Goal: Task Accomplishment & Management: Complete application form

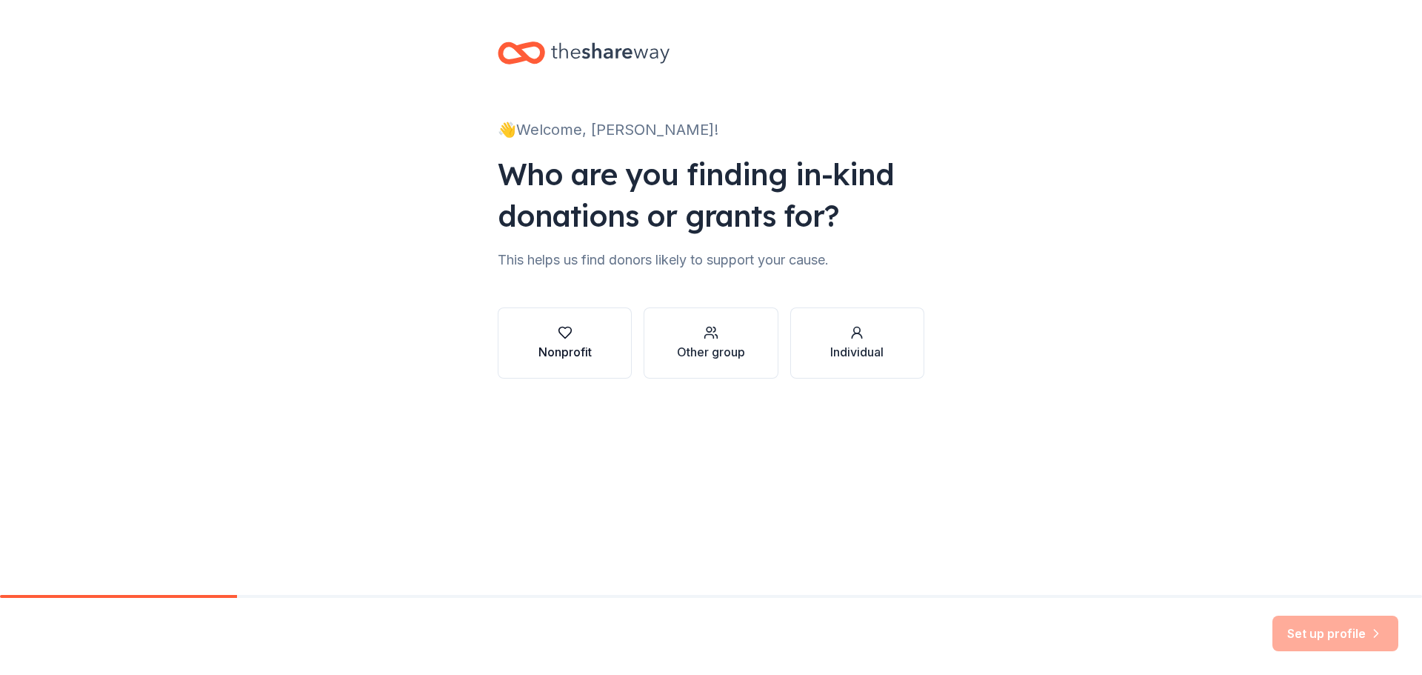
click at [565, 356] on div "Nonprofit" at bounding box center [564, 352] width 53 height 18
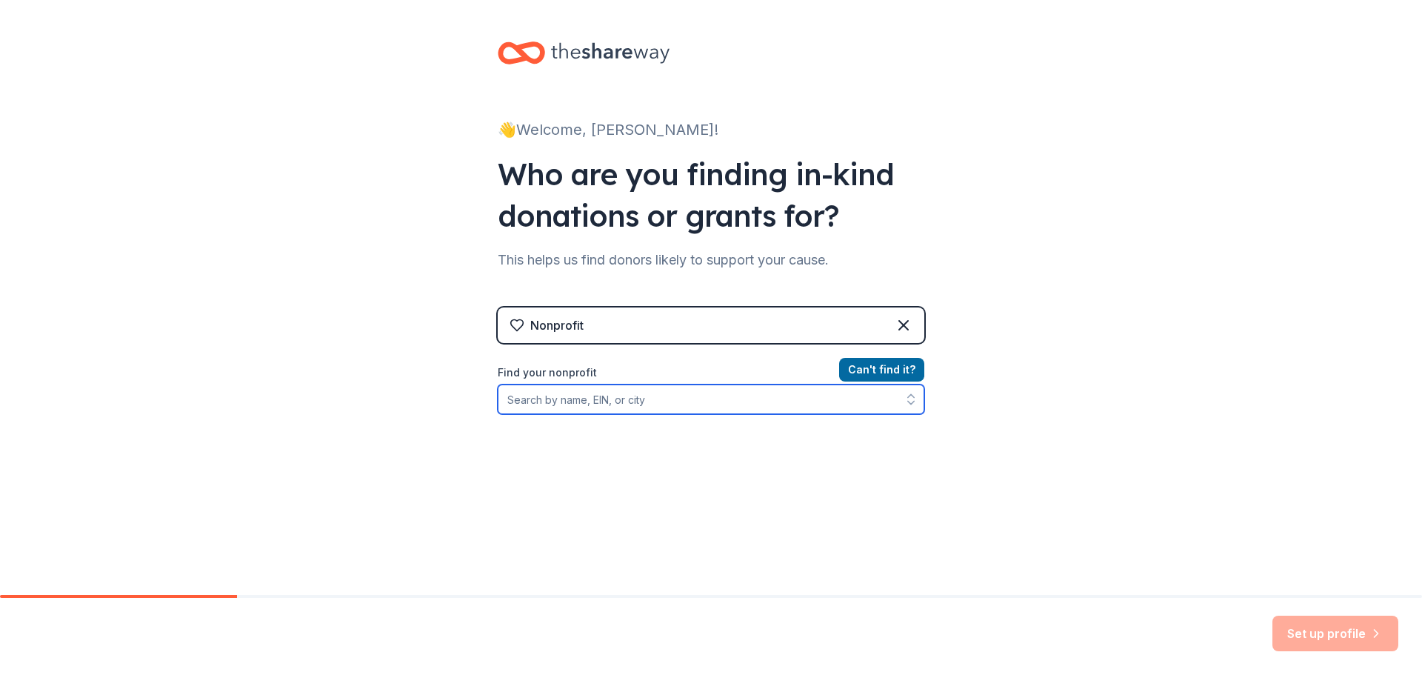
click at [641, 404] on input "Find your nonprofit" at bounding box center [711, 399] width 427 height 30
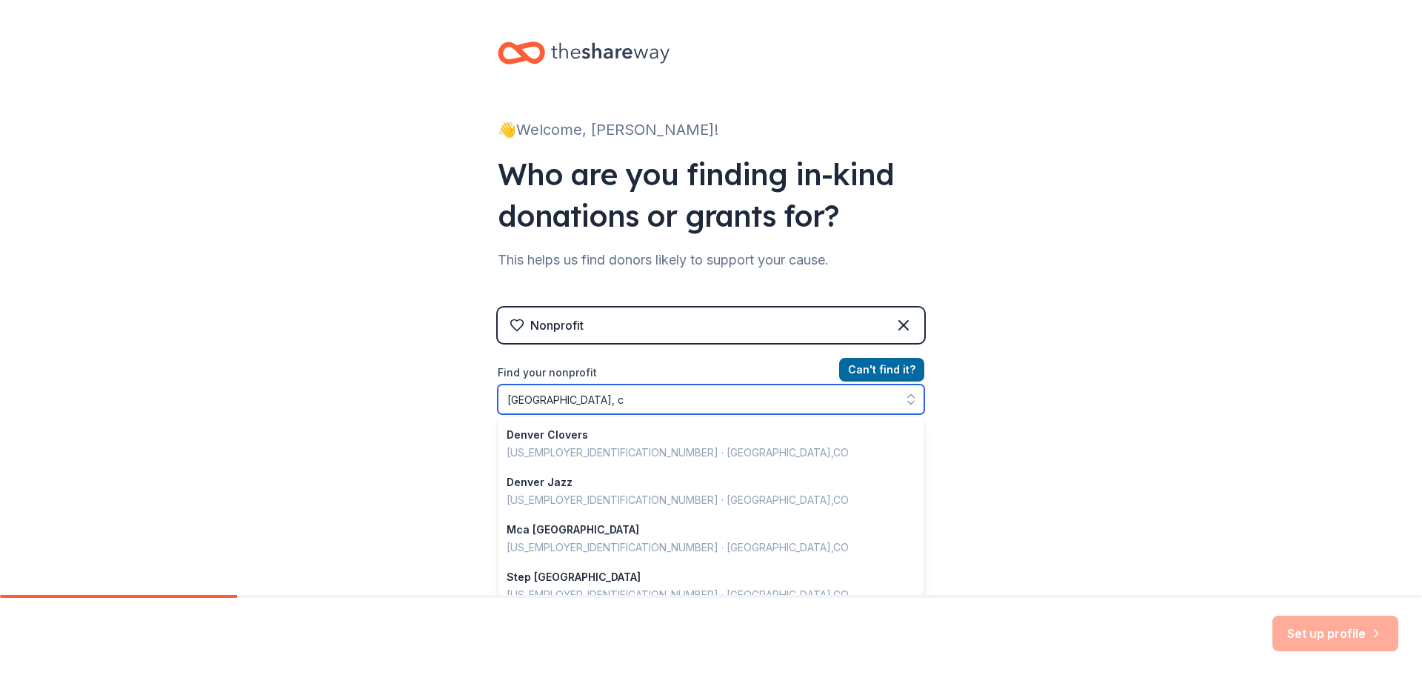
type input "[GEOGRAPHIC_DATA], co"
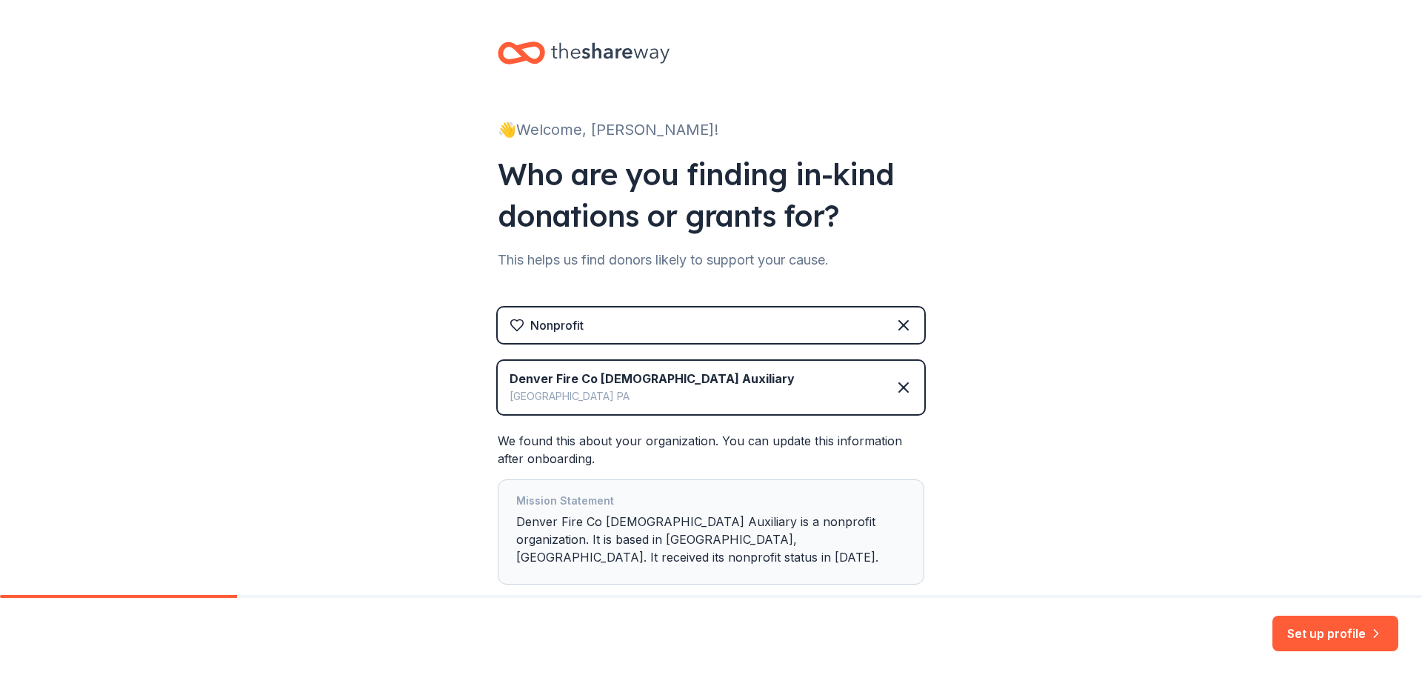
click at [613, 330] on div "Nonprofit" at bounding box center [711, 325] width 427 height 36
click at [897, 314] on div "Nonprofit" at bounding box center [711, 325] width 427 height 36
click at [896, 392] on icon at bounding box center [904, 387] width 18 height 18
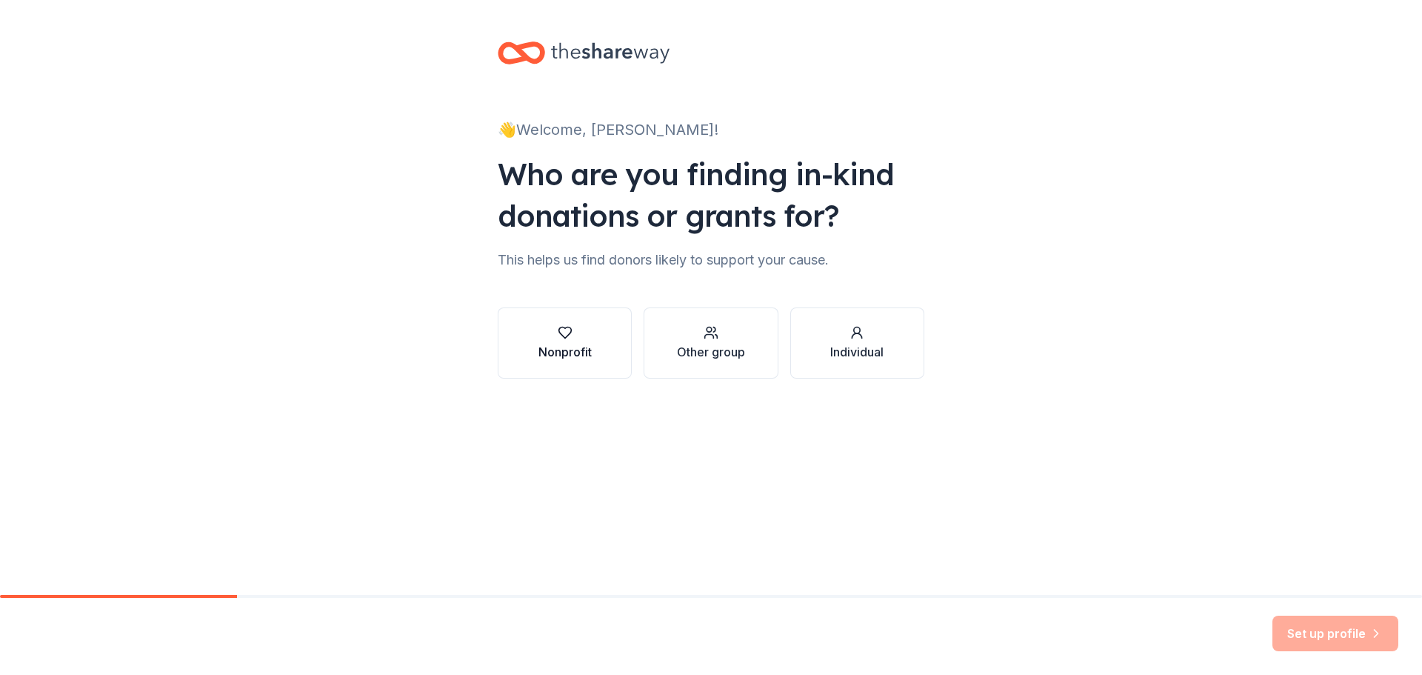
click at [592, 324] on button "Nonprofit" at bounding box center [565, 342] width 134 height 71
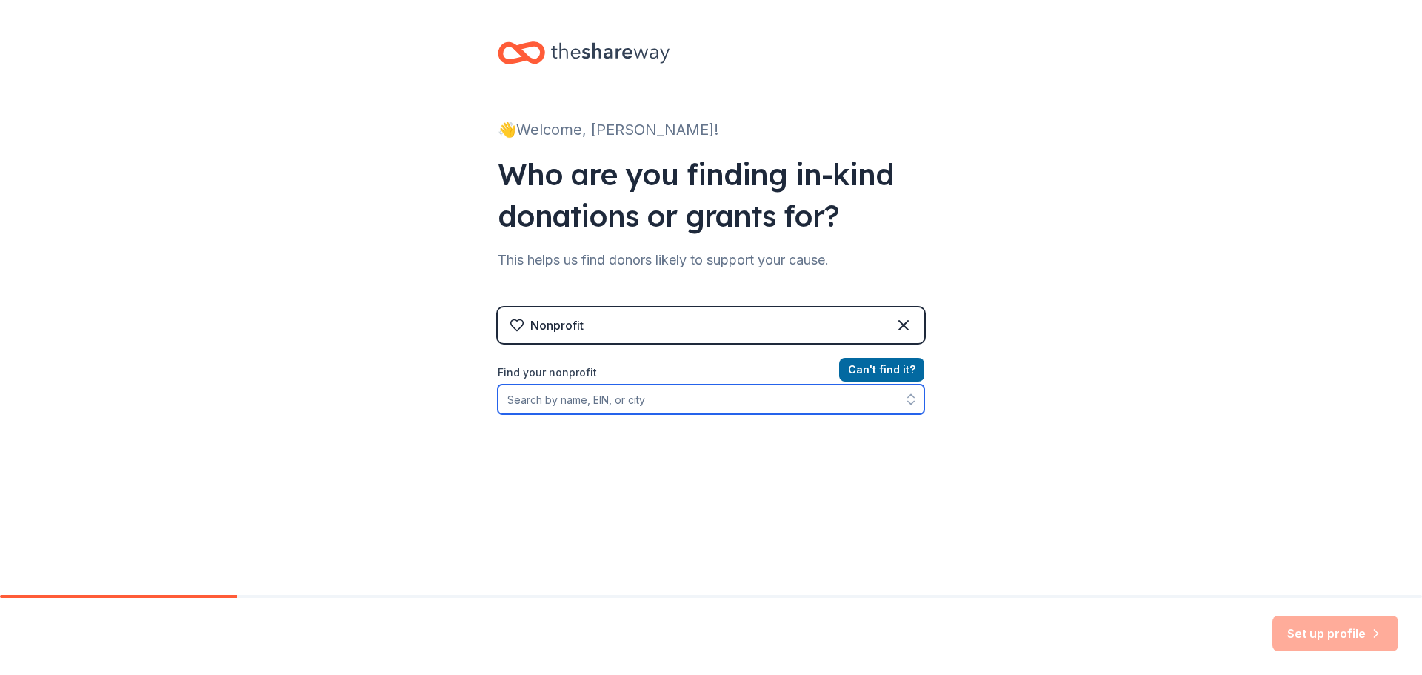
click at [621, 406] on input "Find your nonprofit" at bounding box center [711, 399] width 427 height 30
type input "[US_STATE] school nutrition"
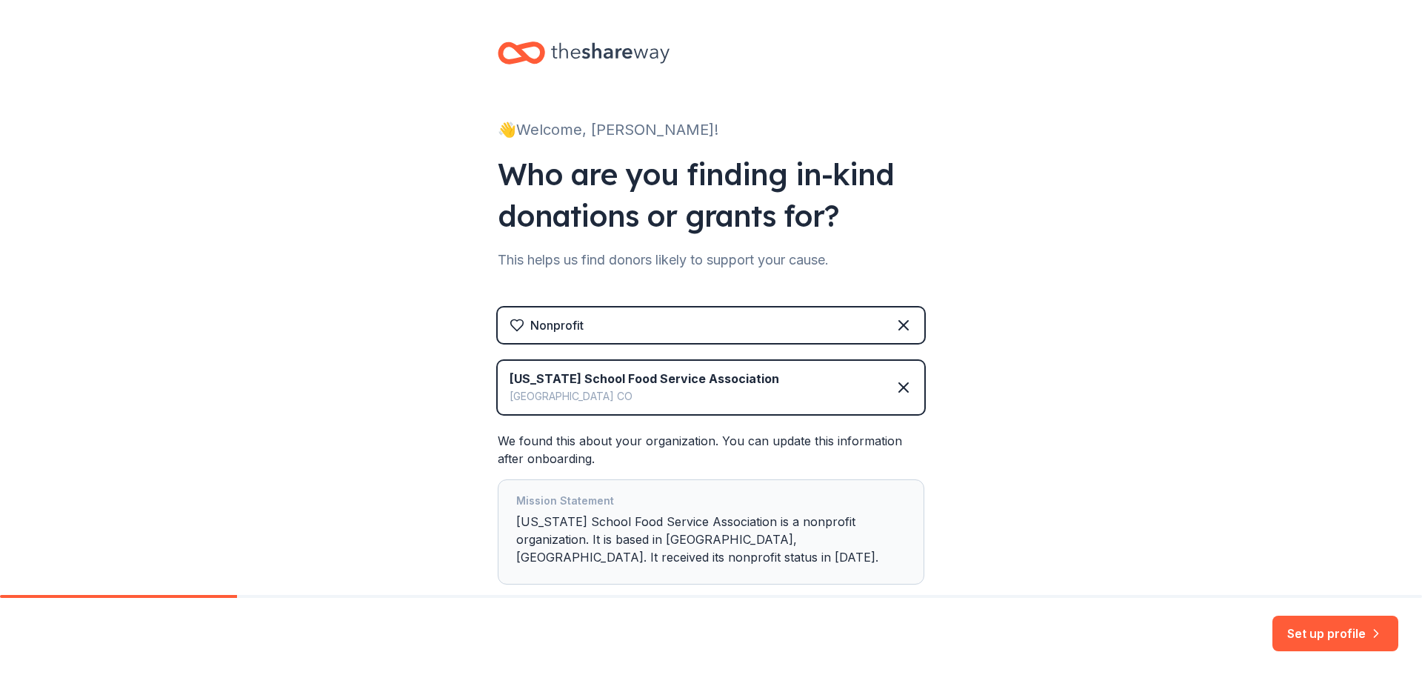
click at [743, 392] on div "Denver CO" at bounding box center [645, 396] width 270 height 18
click at [899, 388] on icon at bounding box center [903, 387] width 9 height 9
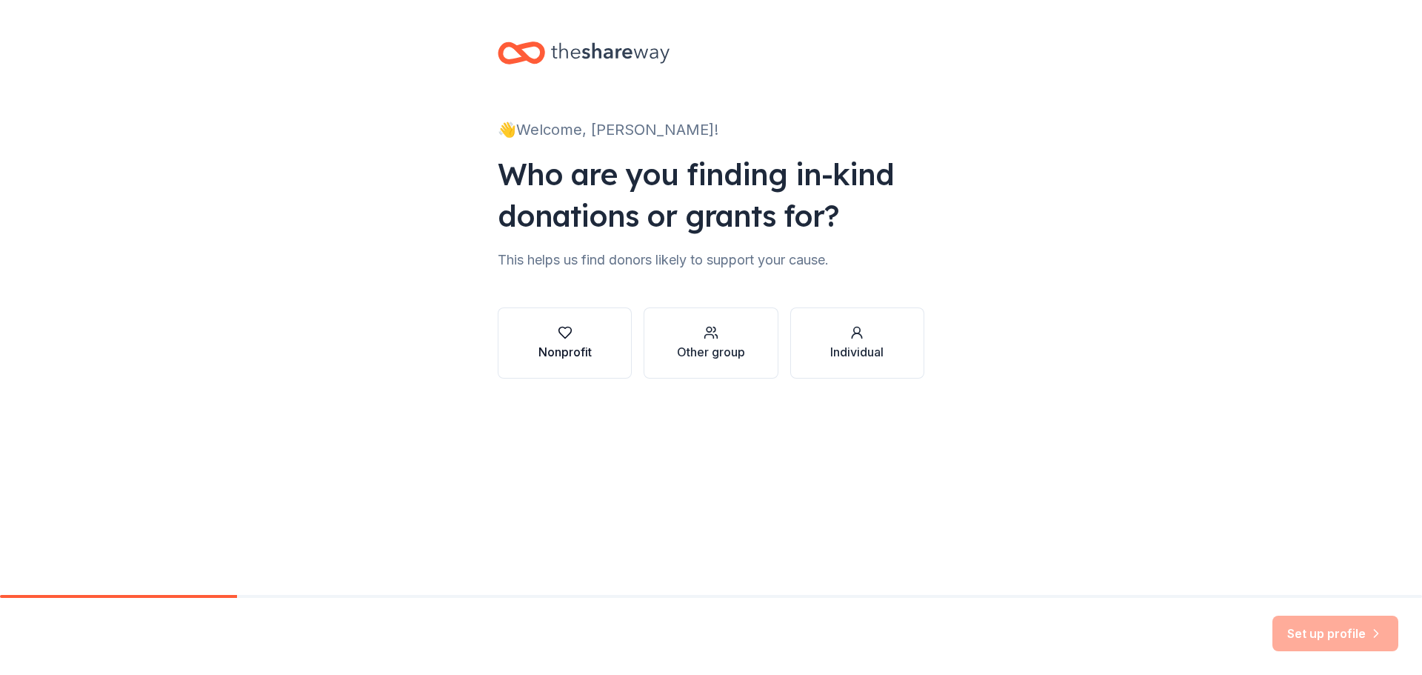
click at [595, 356] on button "Nonprofit" at bounding box center [565, 342] width 134 height 71
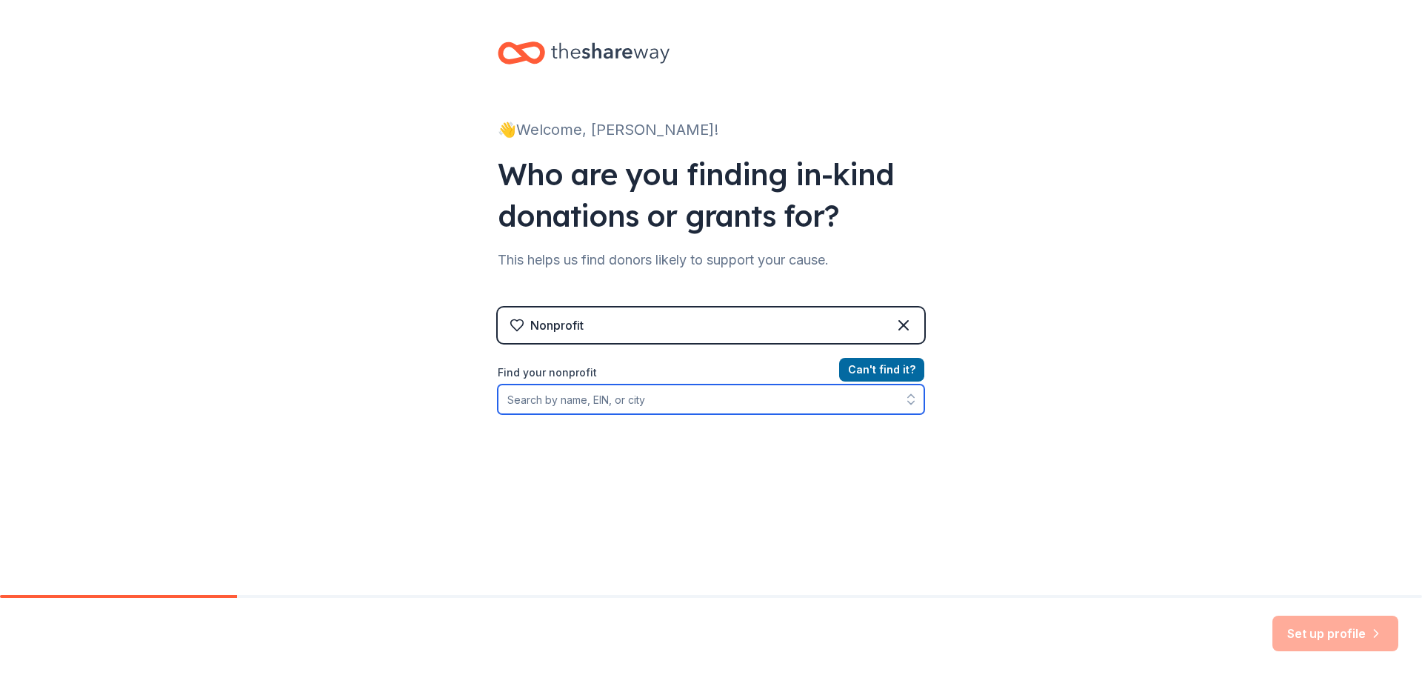
click at [598, 401] on input "Find your nonprofit" at bounding box center [711, 399] width 427 height 30
paste input "[US_EMPLOYER_IDENTIFICATION_NUMBER]"
type input "[US_EMPLOYER_IDENTIFICATION_NUMBER]"
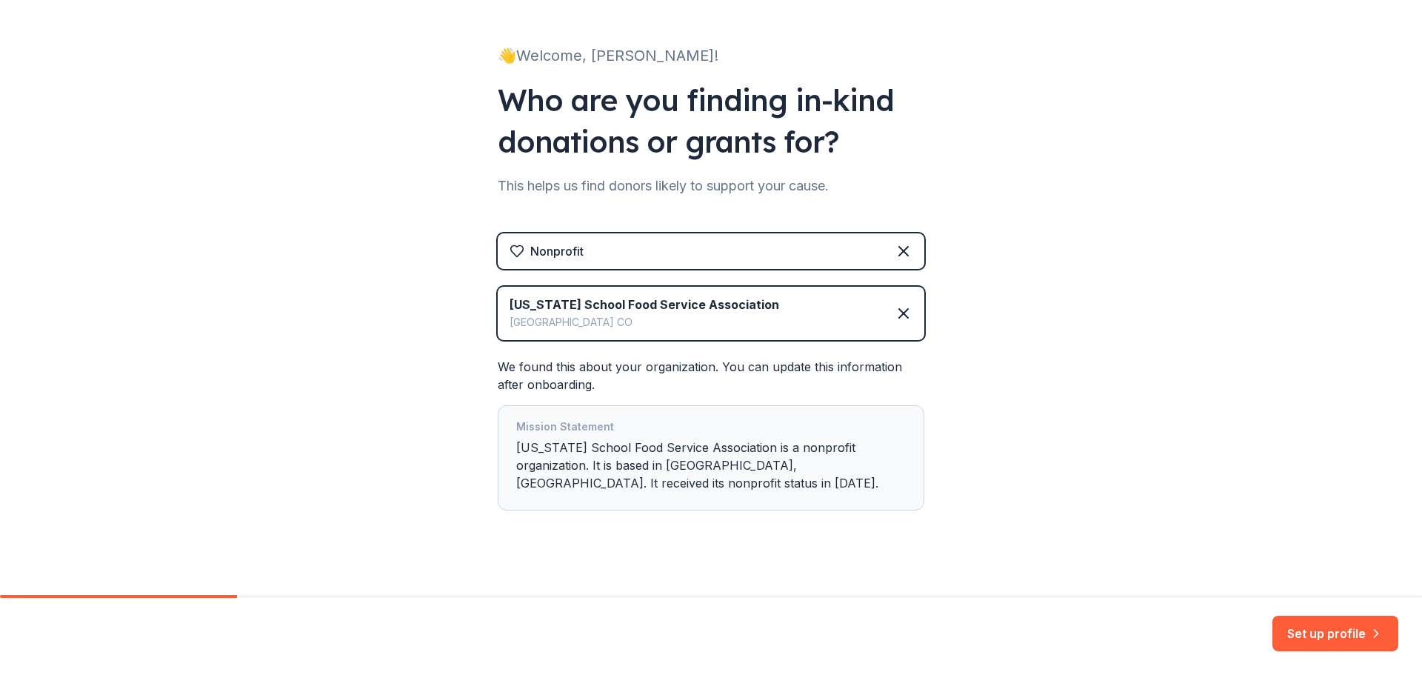
scroll to position [90, 0]
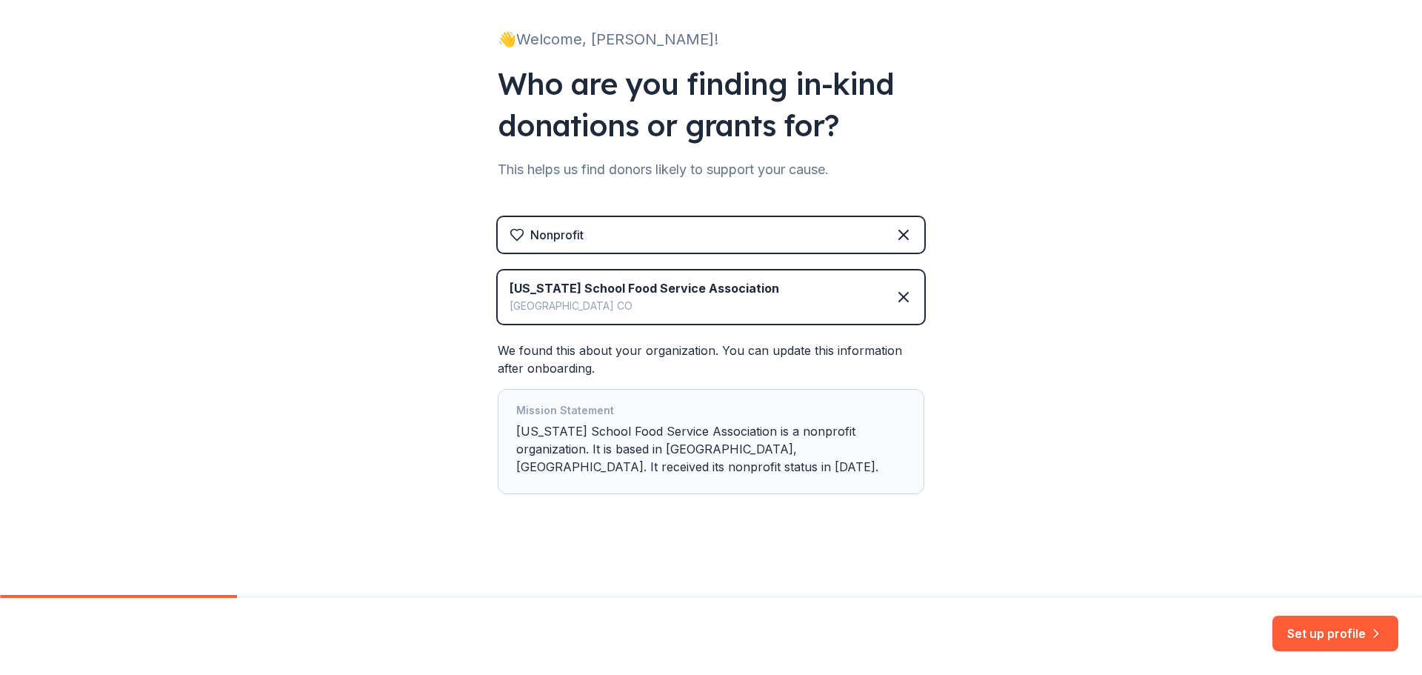
click at [718, 292] on div "[US_STATE] School Food Service Association" at bounding box center [645, 288] width 270 height 18
click at [904, 299] on icon at bounding box center [904, 297] width 18 height 18
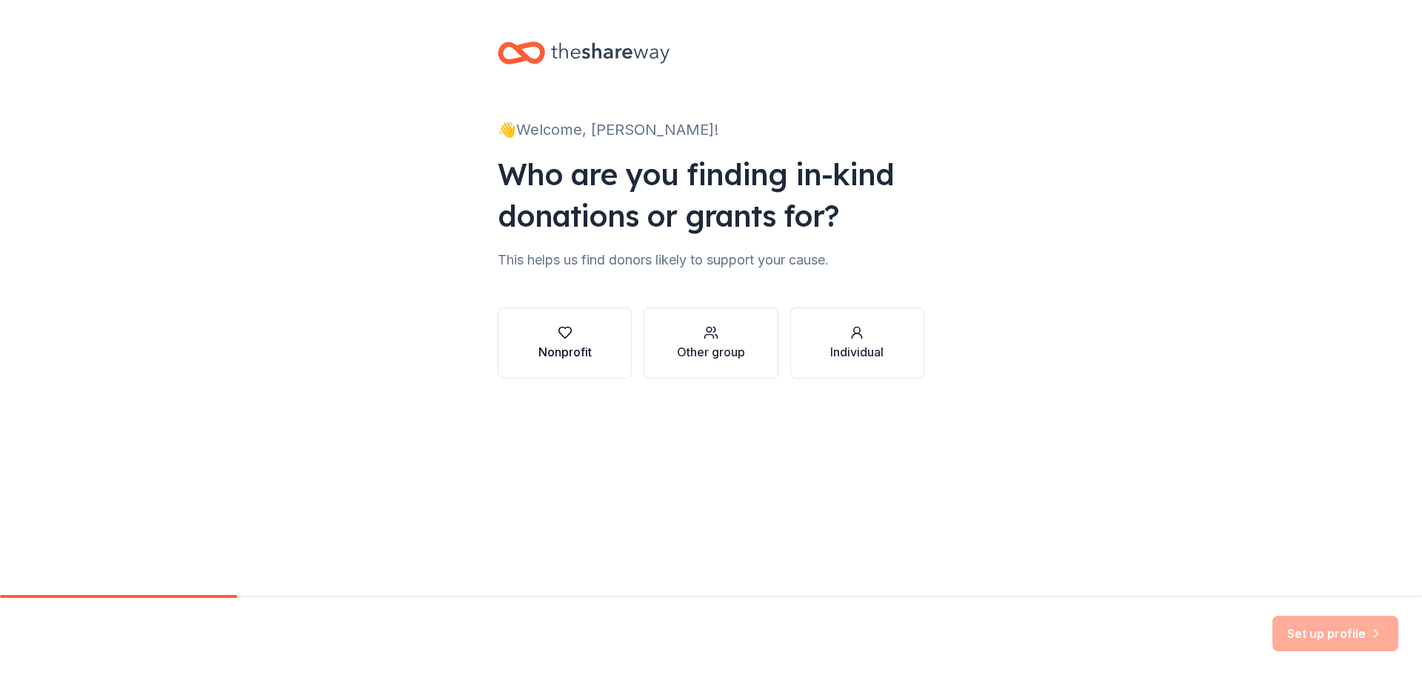
click at [589, 347] on div "Nonprofit" at bounding box center [564, 352] width 53 height 18
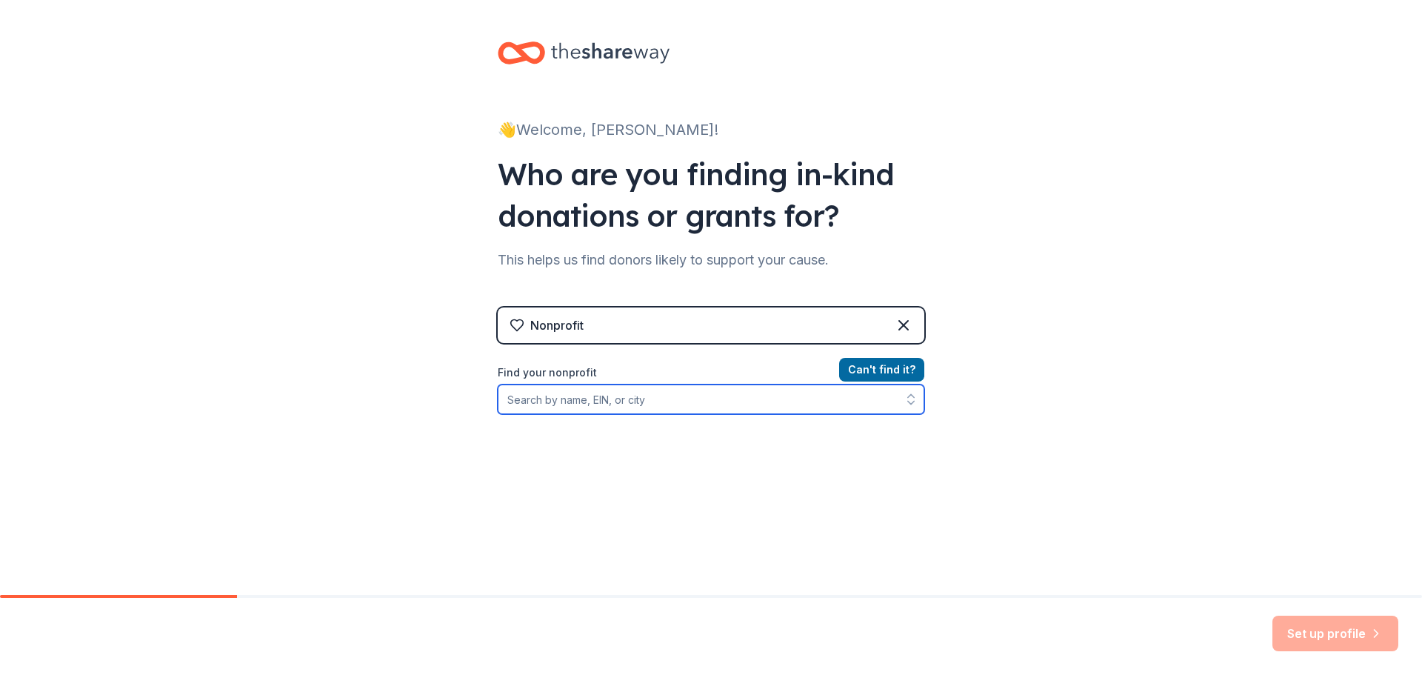
click at [645, 402] on input "Find your nonprofit" at bounding box center [711, 399] width 427 height 30
paste input "[US_EMPLOYER_IDENTIFICATION_NUMBER]"
type input "[US_EMPLOYER_IDENTIFICATION_NUMBER]"
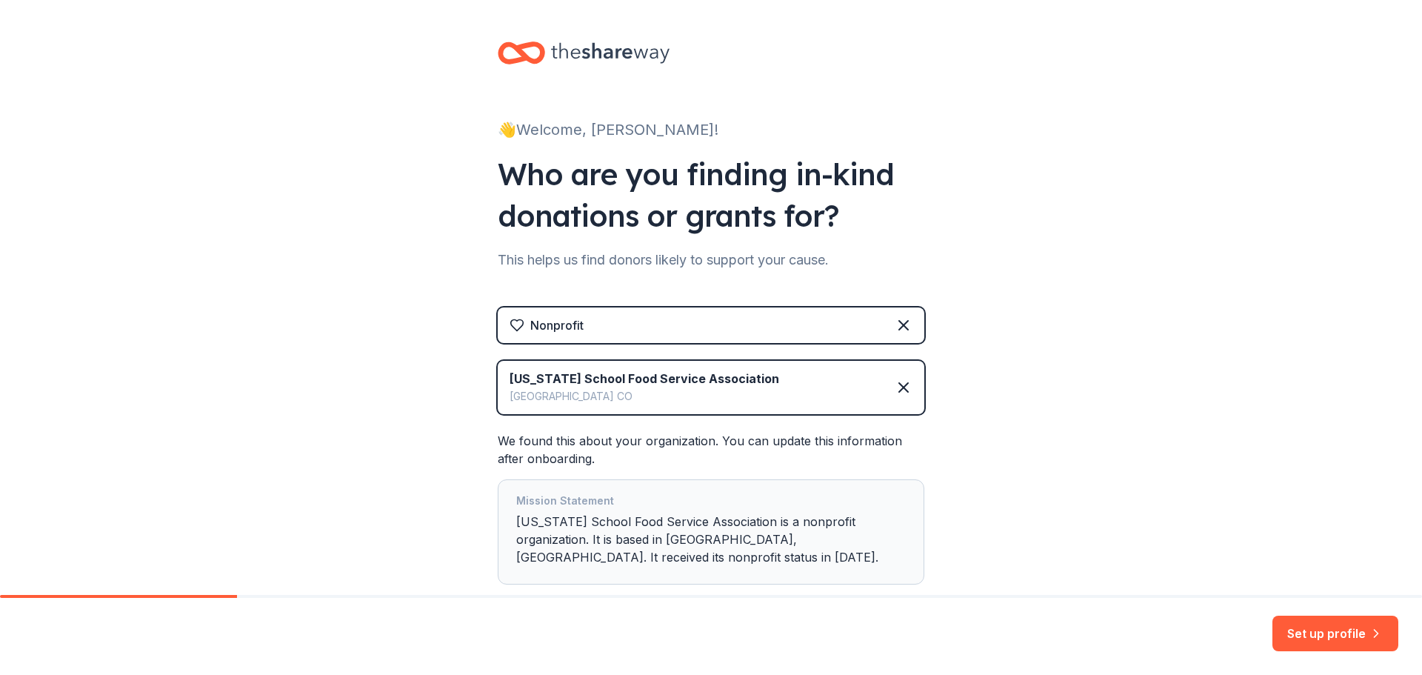
click at [1324, 630] on button "Set up profile" at bounding box center [1336, 634] width 126 height 36
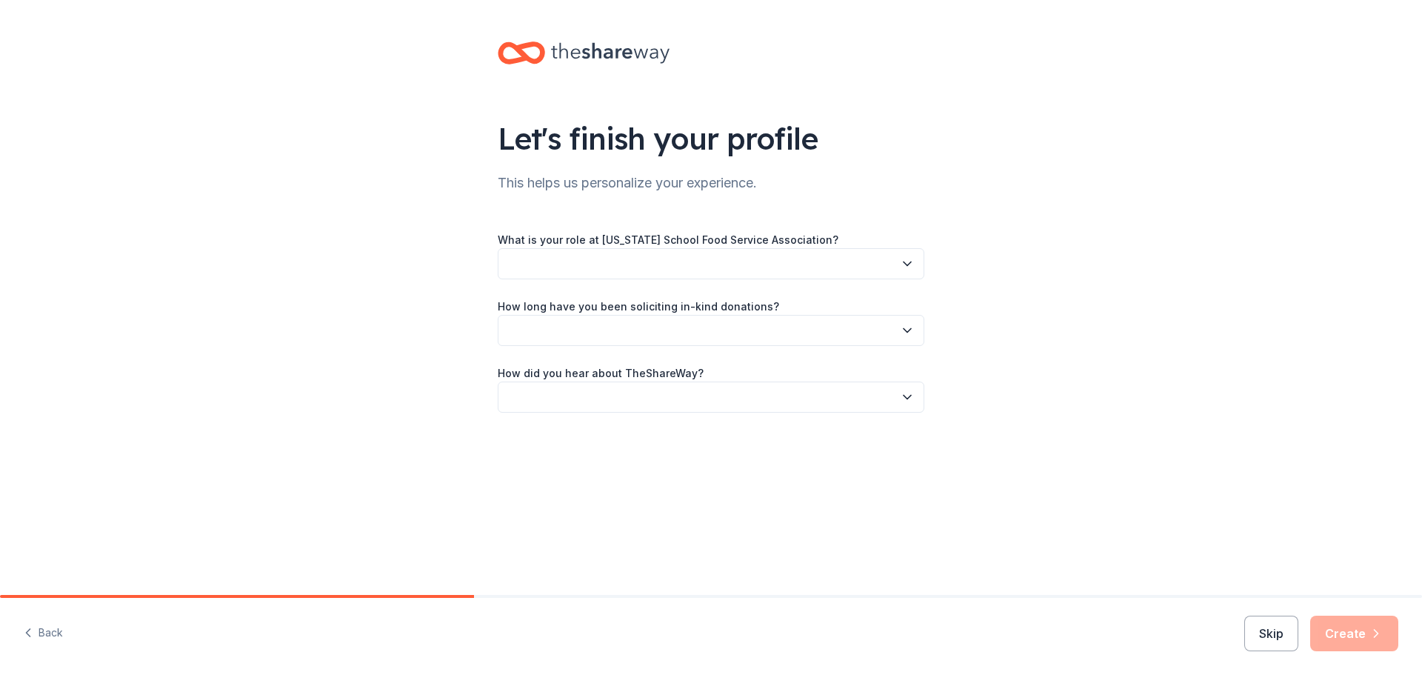
click at [703, 265] on button "button" at bounding box center [711, 263] width 427 height 31
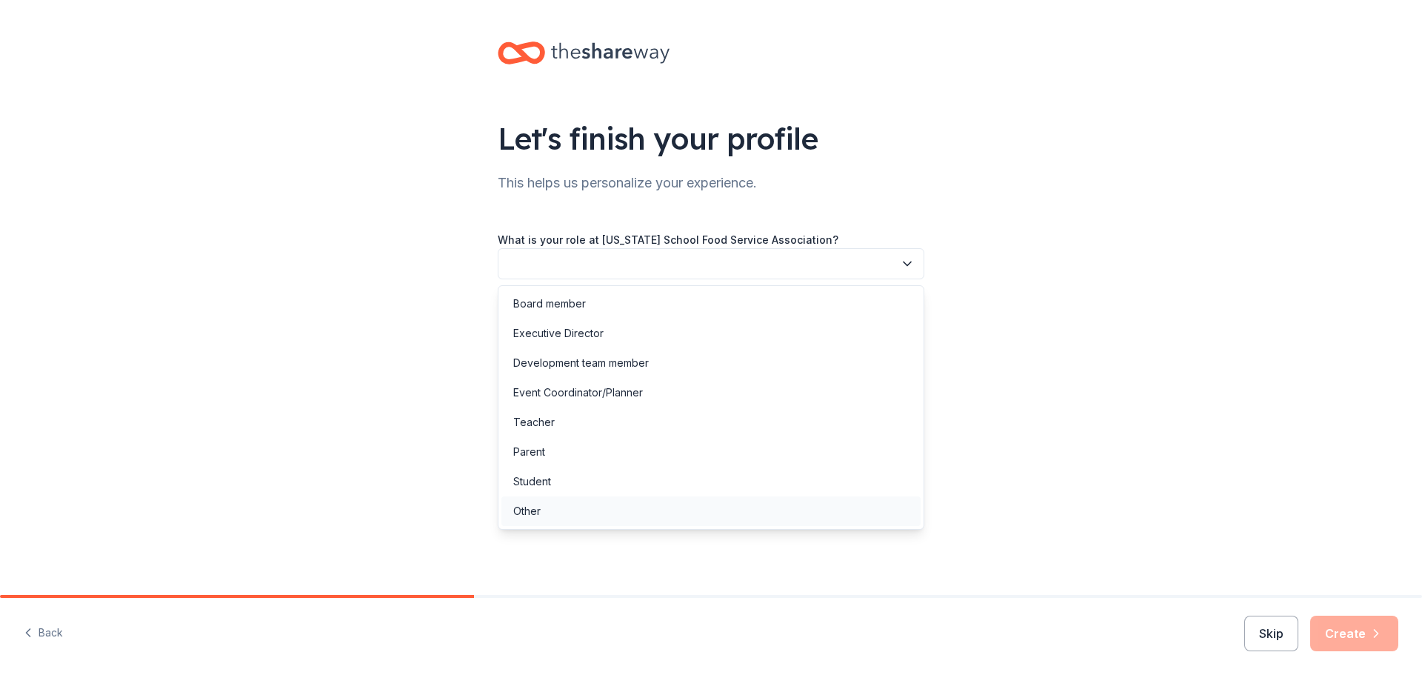
click at [557, 513] on div "Other" at bounding box center [710, 511] width 419 height 30
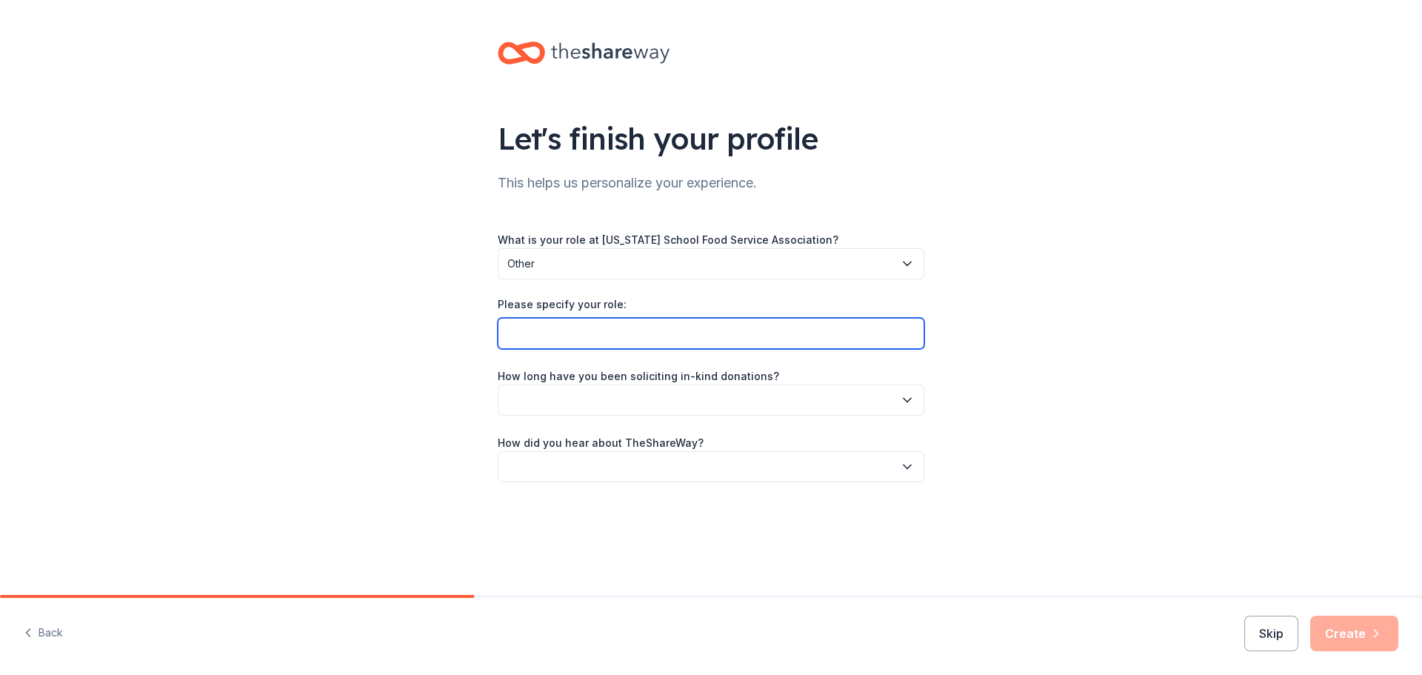
click at [597, 343] on input "Please specify your role:" at bounding box center [711, 333] width 427 height 31
type input "Committee Chair"
click at [610, 394] on button "button" at bounding box center [711, 399] width 427 height 31
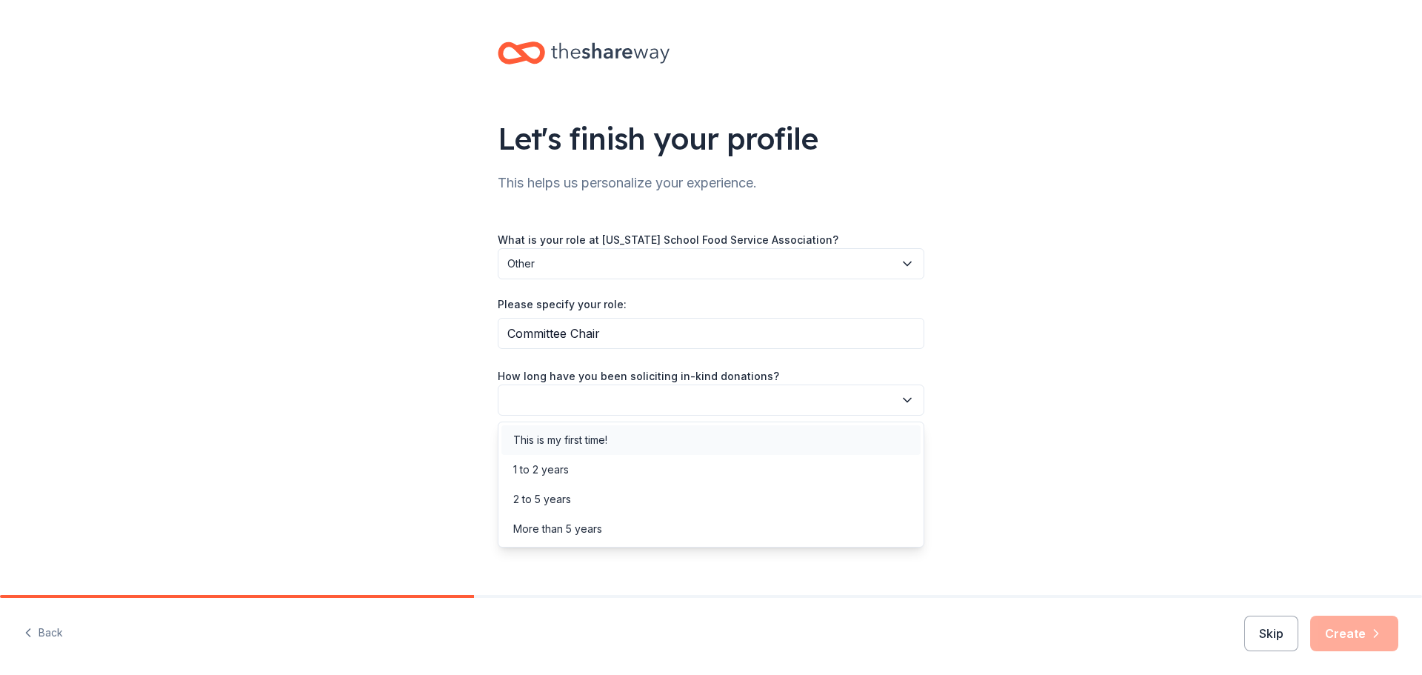
click at [616, 453] on div "This is my first time!" at bounding box center [710, 440] width 419 height 30
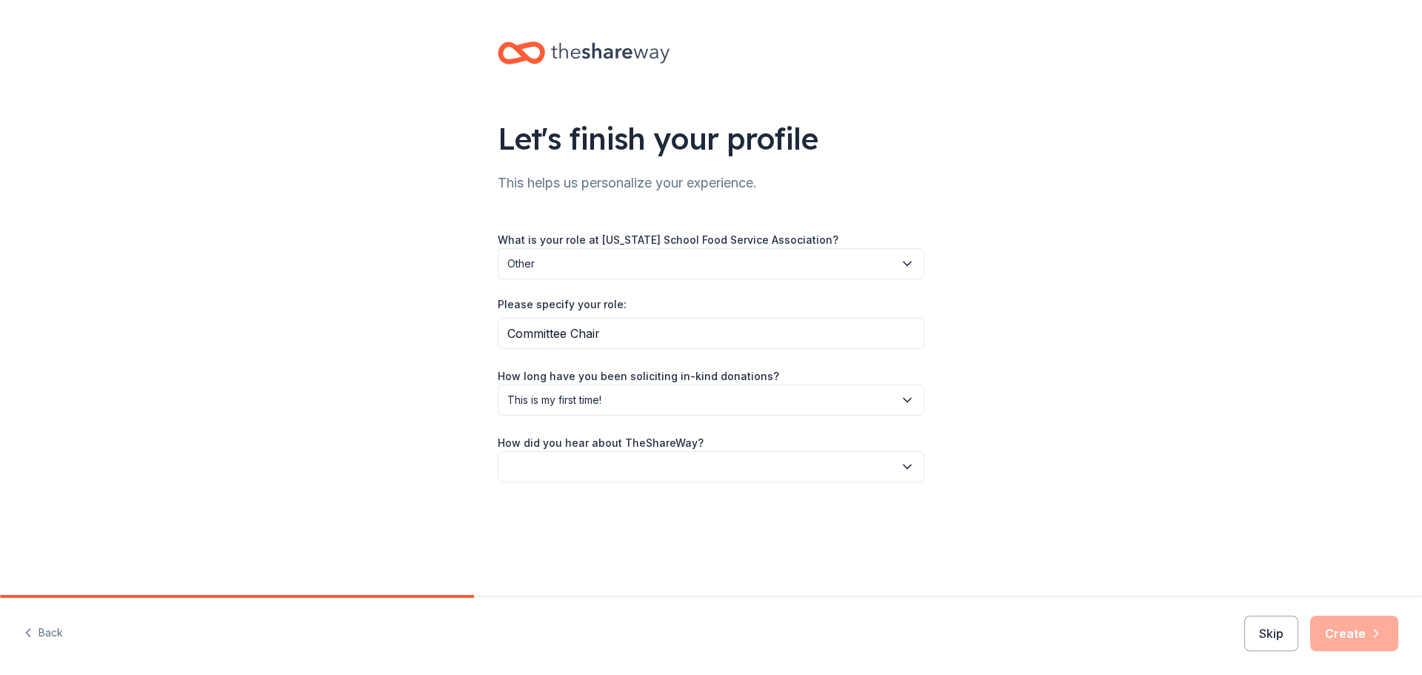
click at [612, 469] on button "button" at bounding box center [711, 466] width 427 height 31
click at [607, 501] on div "Friend or colleague" at bounding box center [561, 507] width 96 height 18
click at [1366, 638] on button "Create" at bounding box center [1354, 634] width 88 height 36
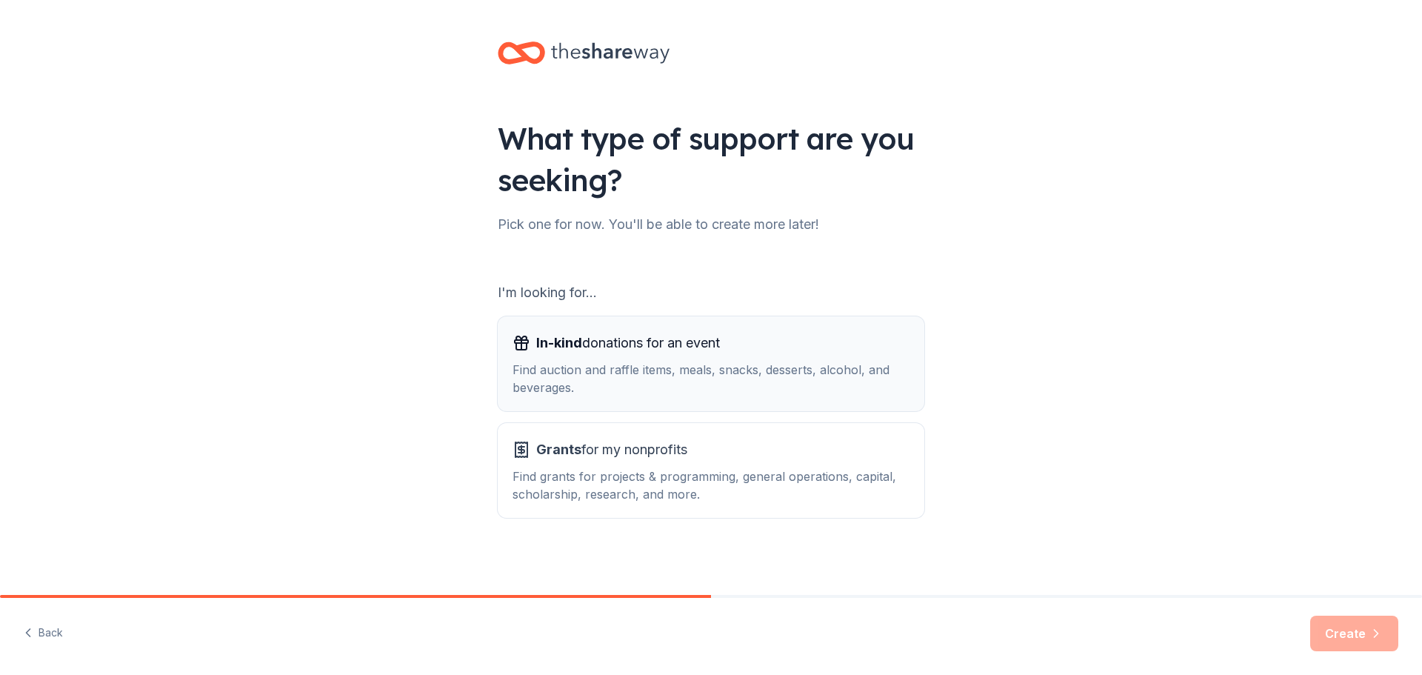
click at [625, 381] on div "Find auction and raffle items, meals, snacks, desserts, alcohol, and beverages." at bounding box center [711, 379] width 397 height 36
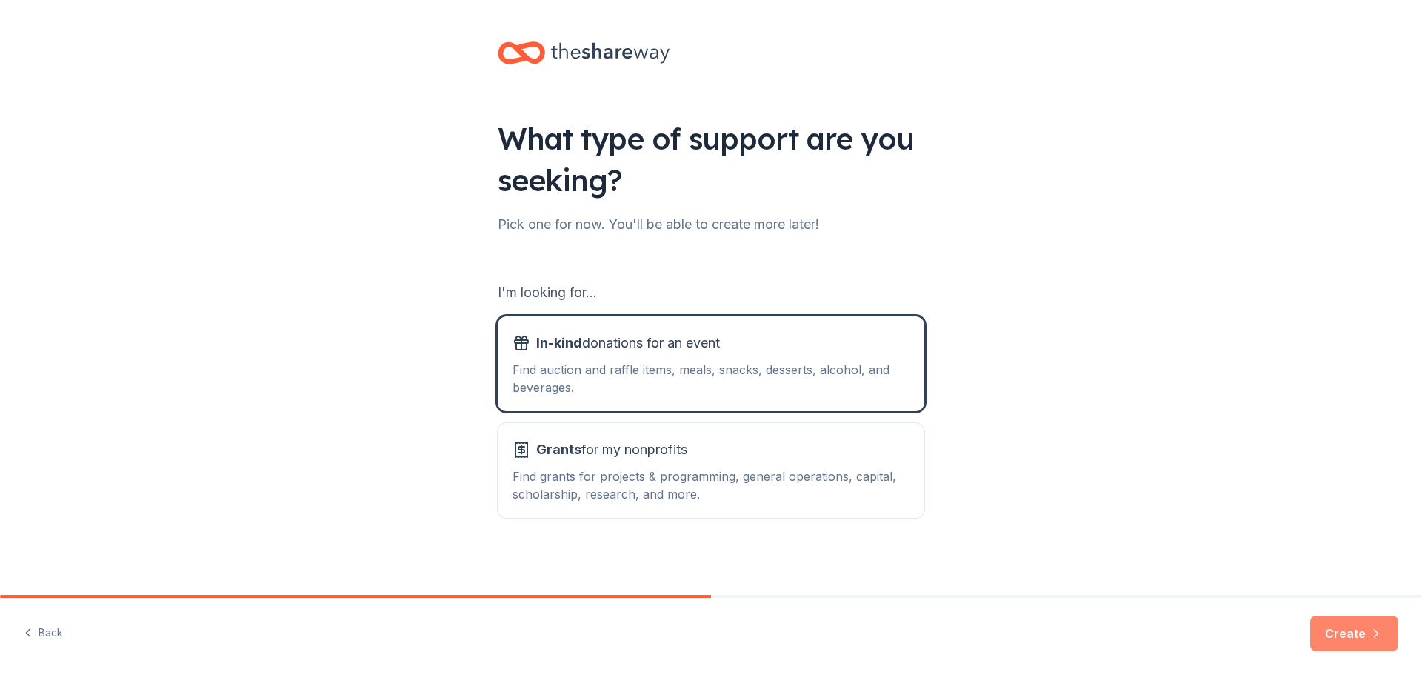
click at [1327, 627] on button "Create" at bounding box center [1354, 634] width 88 height 36
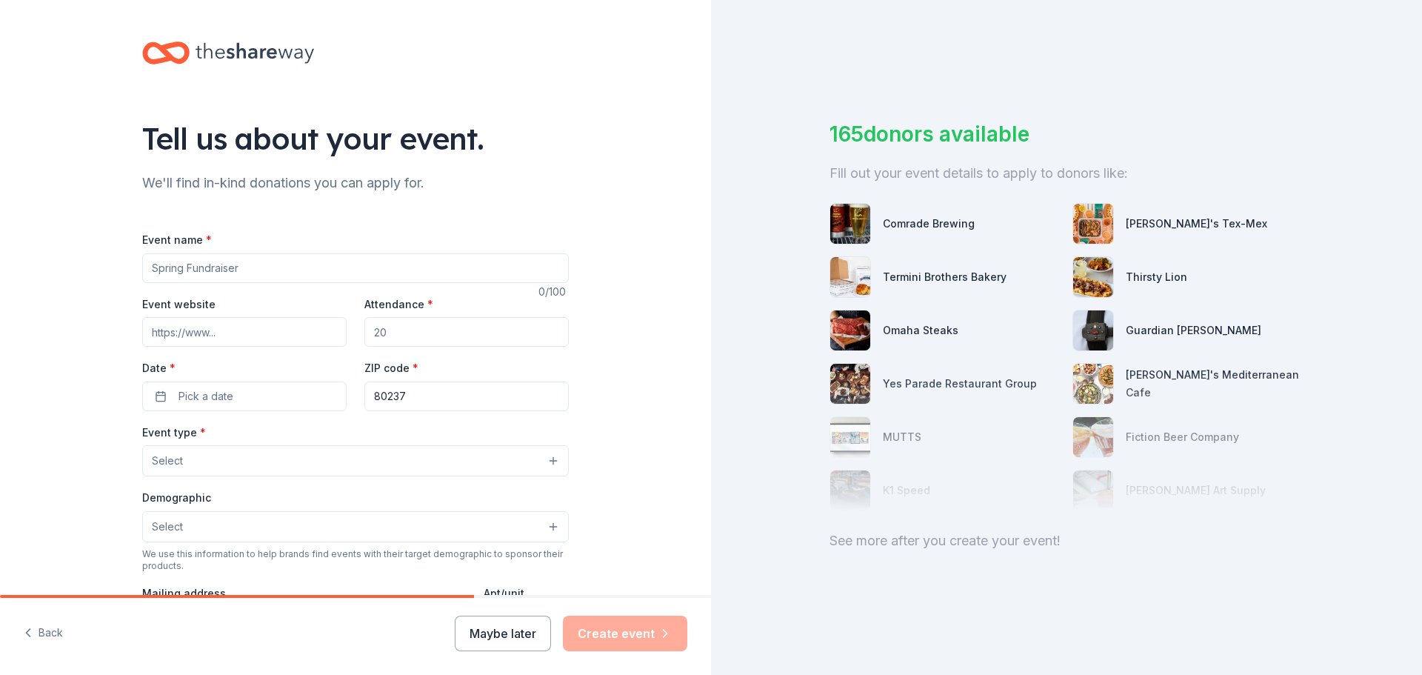
click at [251, 279] on input "Event name *" at bounding box center [355, 268] width 427 height 30
type input "Industry Seminar"
click at [199, 329] on input "Event website" at bounding box center [244, 332] width 204 height 30
paste input "https://www.colosna.com/IndustrySeminar2025.aspx"
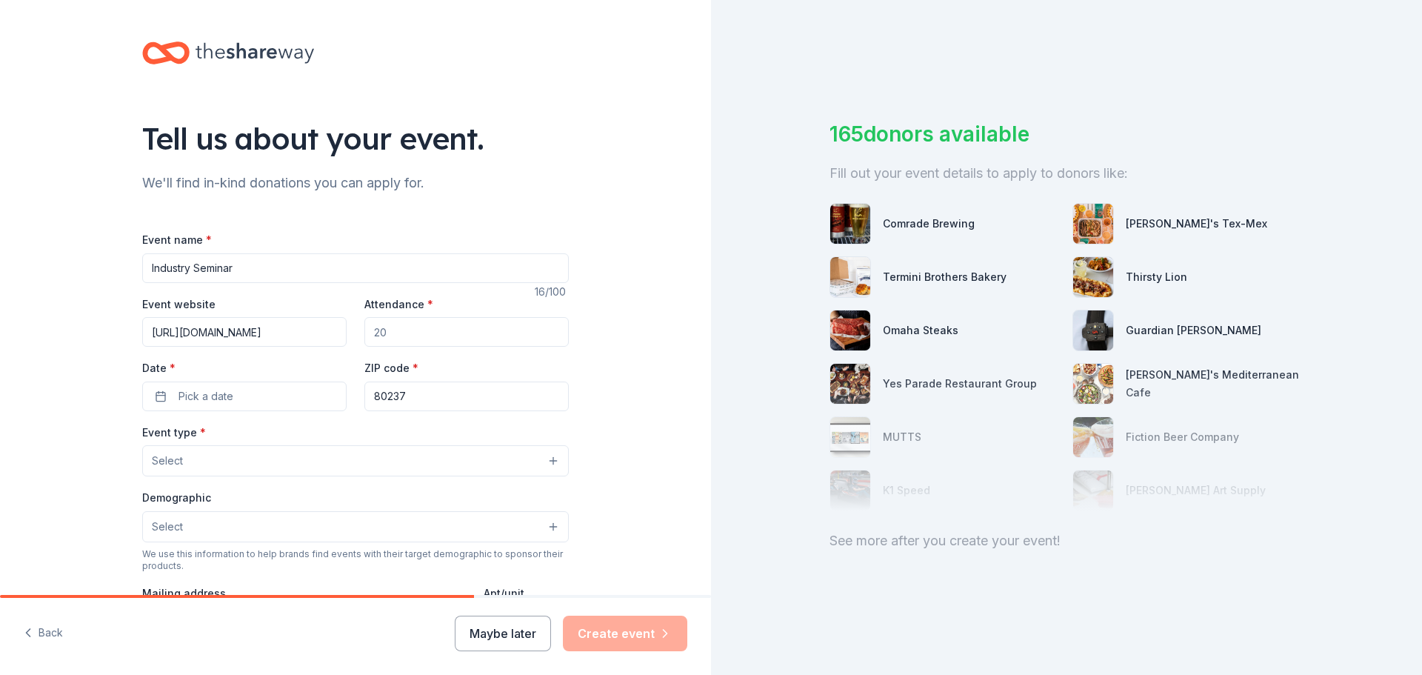
type input "https://www.colosna.com/IndustrySeminar2025.aspx"
drag, startPoint x: 427, startPoint y: 336, endPoint x: 277, endPoint y: 323, distance: 150.9
click at [277, 323] on div "Event website https://www.colosna.com/IndustrySeminar2025.aspx Attendance * Dat…" at bounding box center [355, 353] width 427 height 116
click at [440, 332] on input "Attendance *" at bounding box center [466, 332] width 204 height 30
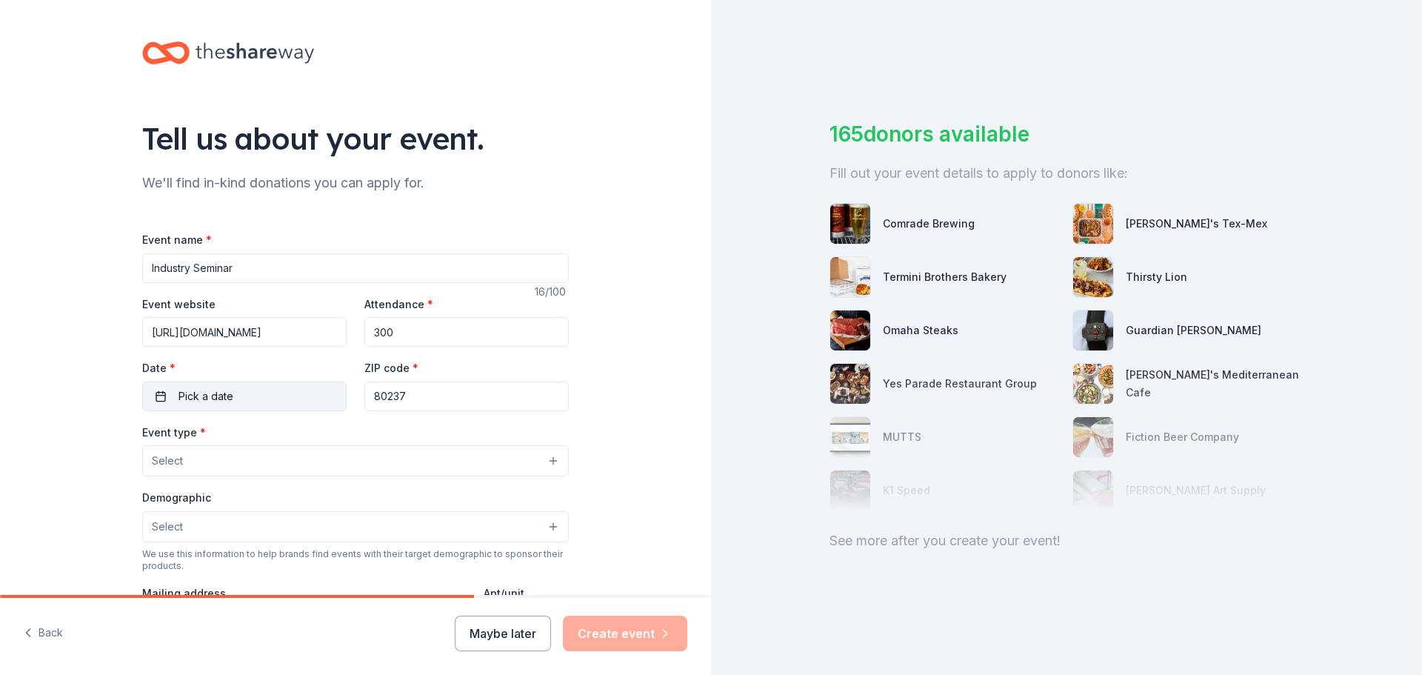
type input "300"
click at [286, 401] on button "Pick a date" at bounding box center [244, 396] width 204 height 30
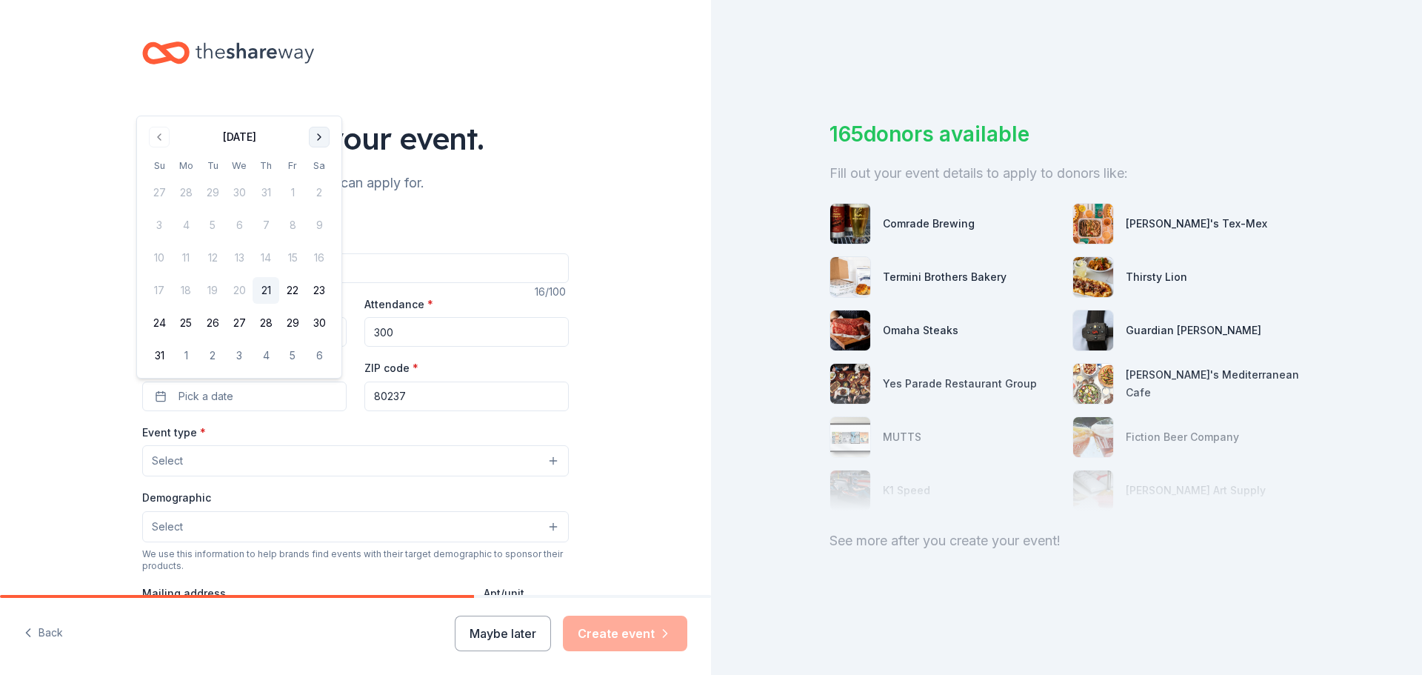
click at [313, 141] on button "Go to next month" at bounding box center [319, 137] width 21 height 21
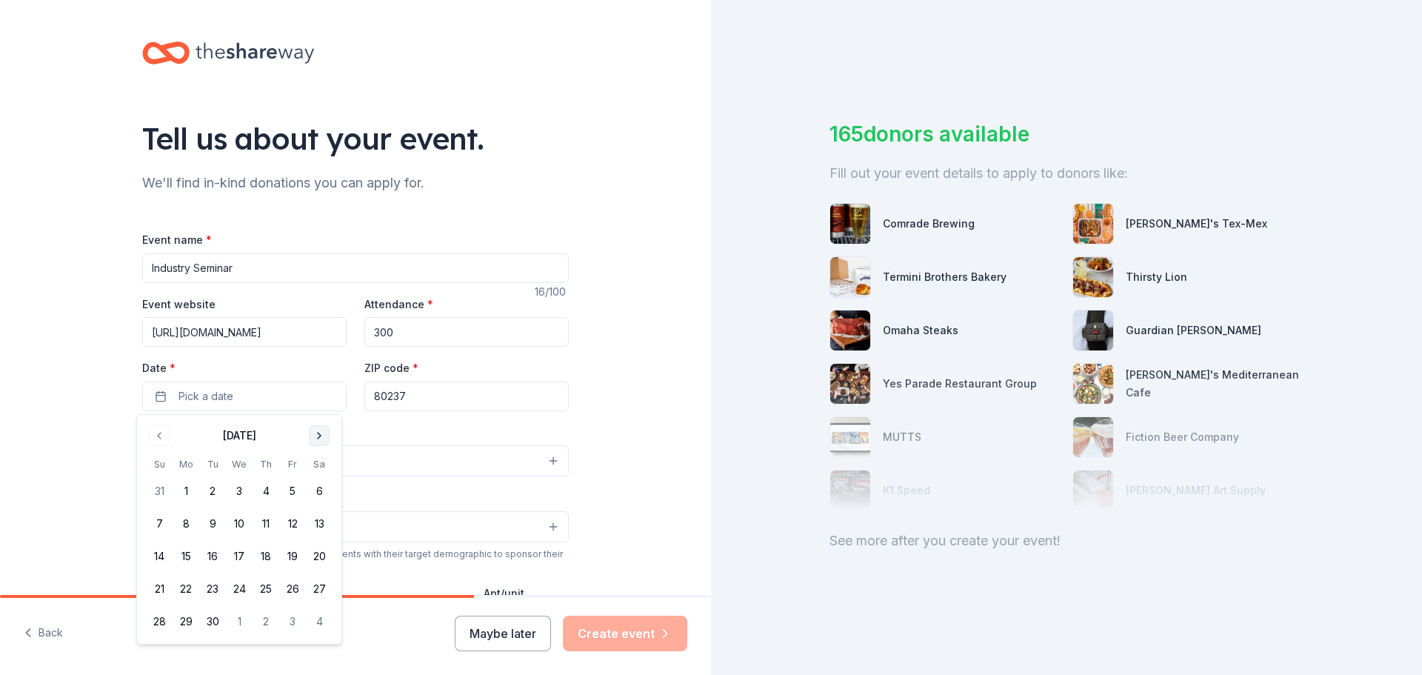
click at [318, 429] on button "Go to next month" at bounding box center [319, 435] width 21 height 21
click at [245, 558] on button "15" at bounding box center [239, 556] width 27 height 27
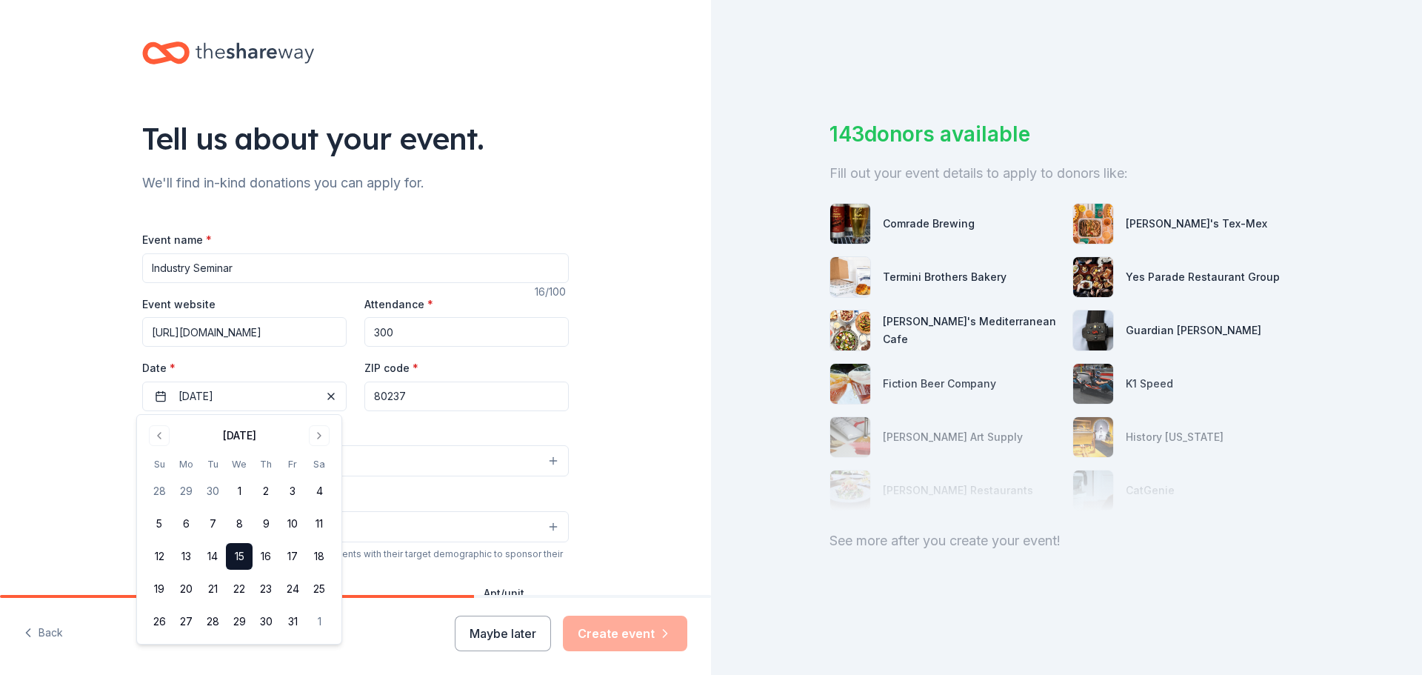
click at [421, 393] on input "80237" at bounding box center [466, 396] width 204 height 30
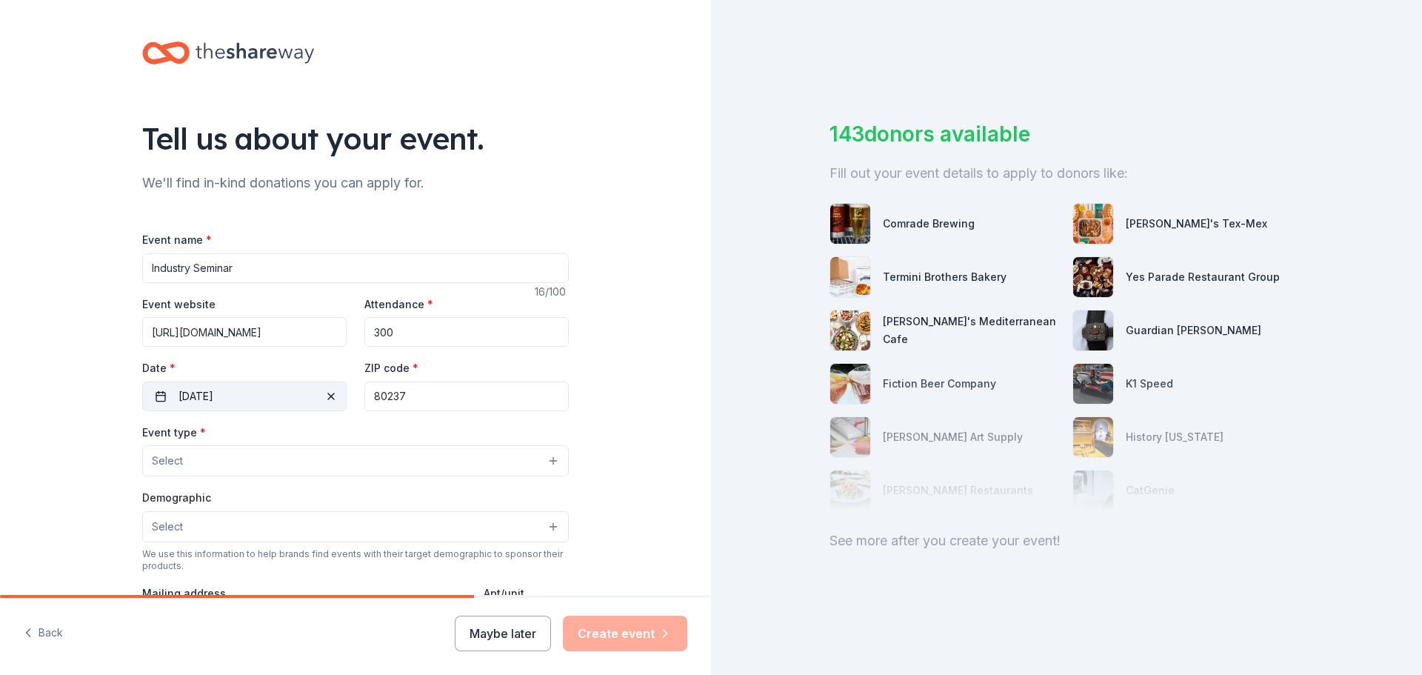
drag, startPoint x: 422, startPoint y: 398, endPoint x: 333, endPoint y: 400, distance: 88.9
click at [333, 400] on div "Event website https://www.colosna.com/IndustrySeminar2025.aspx Attendance * 300…" at bounding box center [355, 353] width 427 height 116
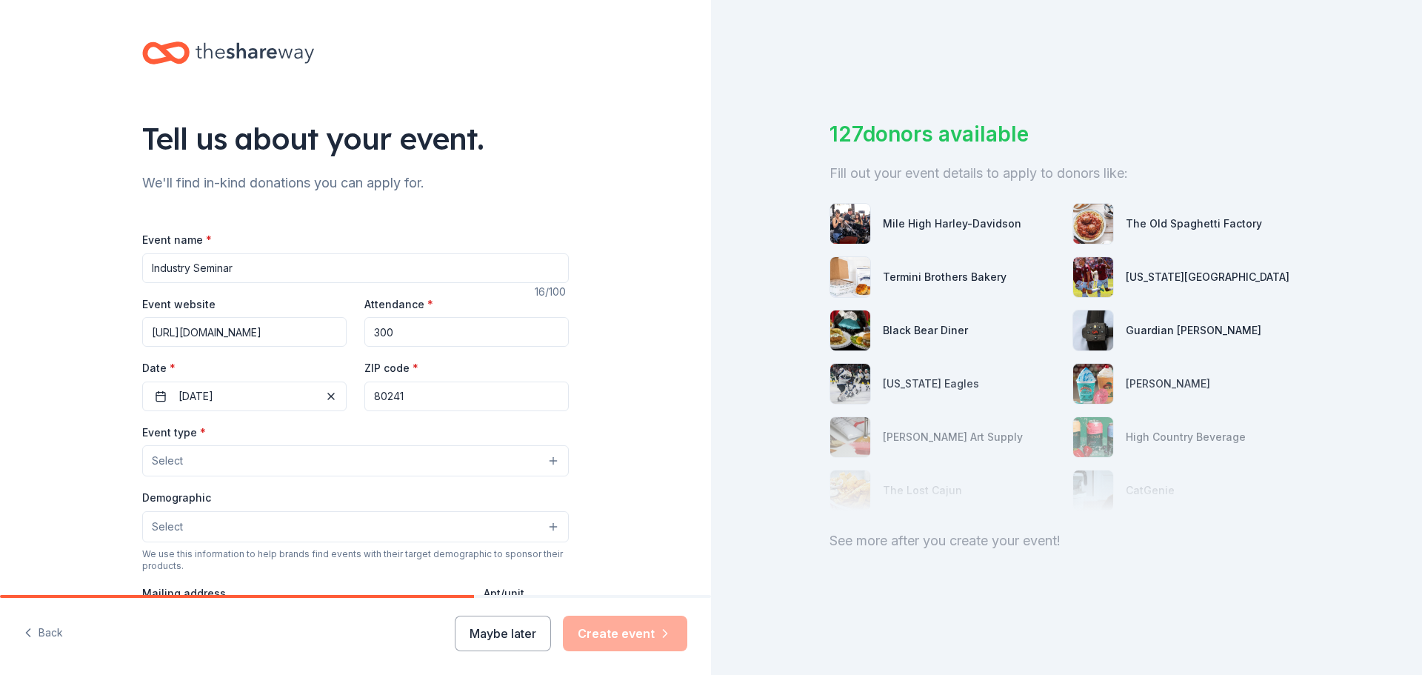
type input "80241"
click at [259, 453] on button "Select" at bounding box center [355, 460] width 427 height 31
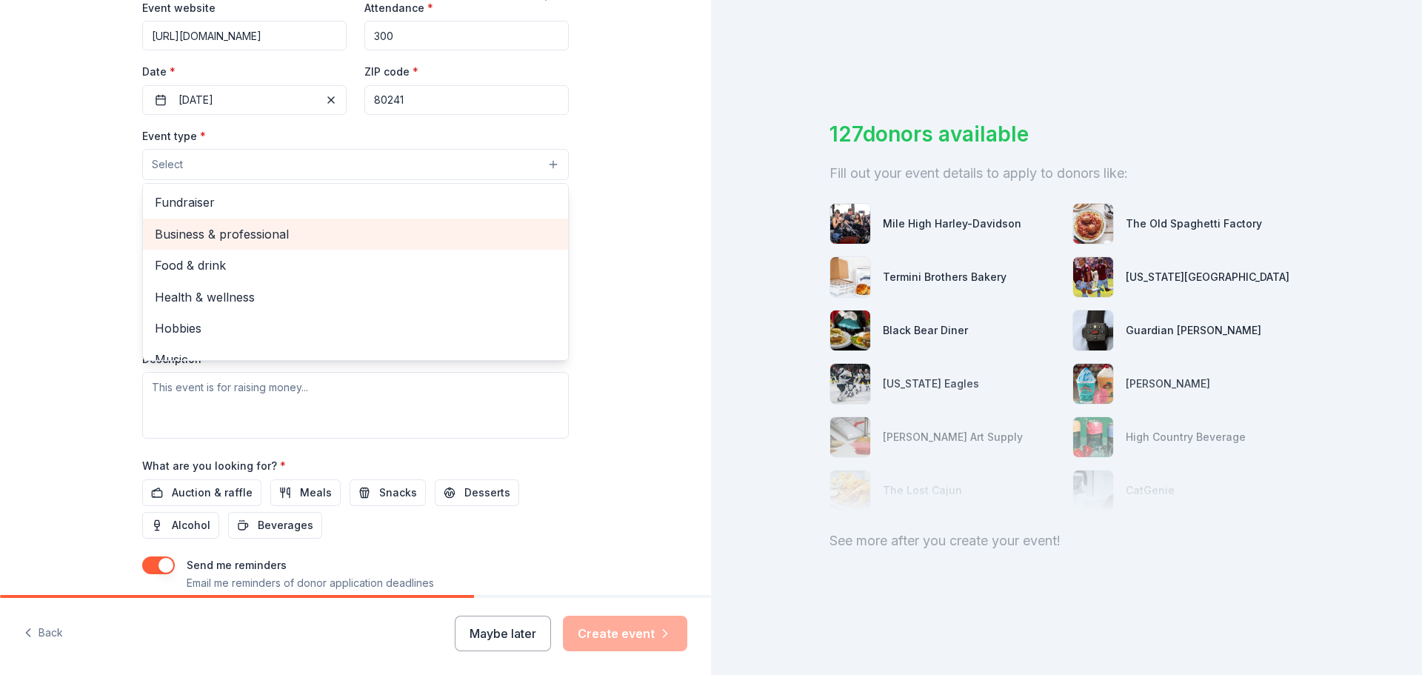
click at [362, 227] on span "Business & professional" at bounding box center [355, 233] width 401 height 19
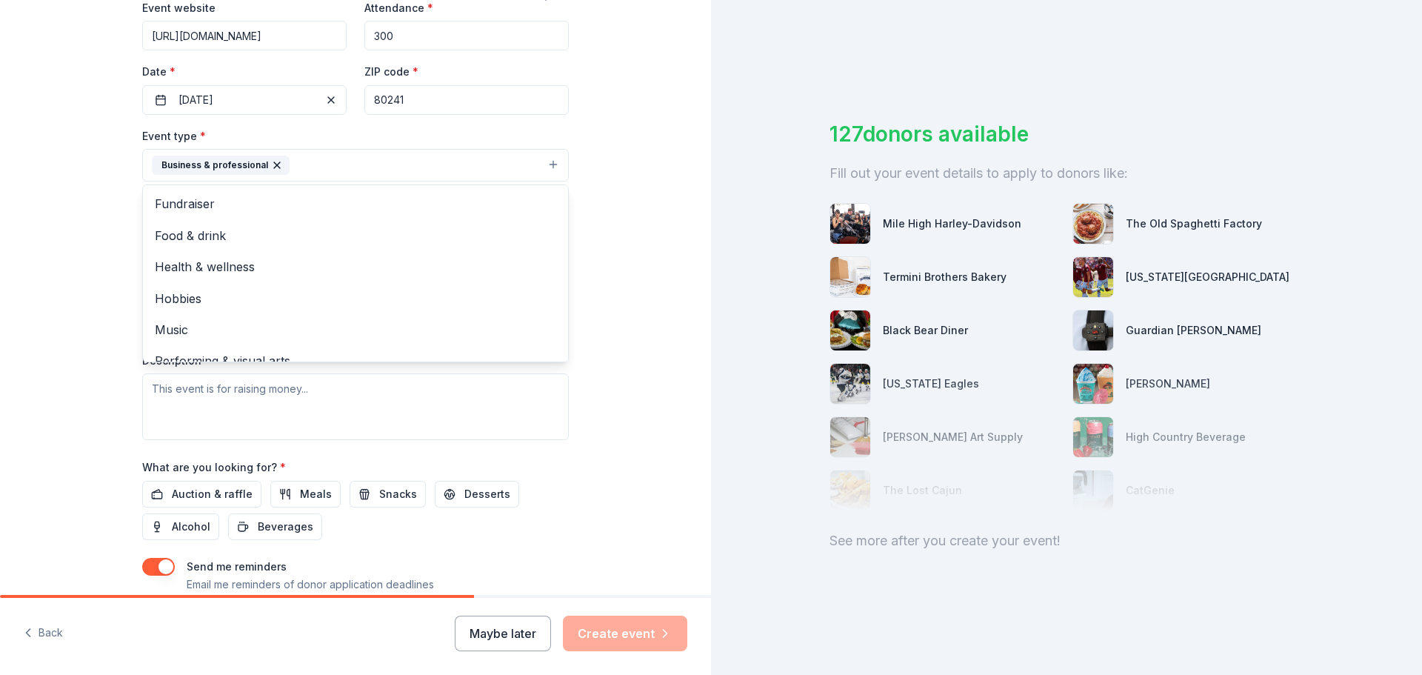
click at [633, 292] on div "Tell us about your event. We'll find in-kind donations you can apply for. Event…" at bounding box center [355, 197] width 711 height 987
click at [351, 225] on button "Select" at bounding box center [355, 231] width 427 height 31
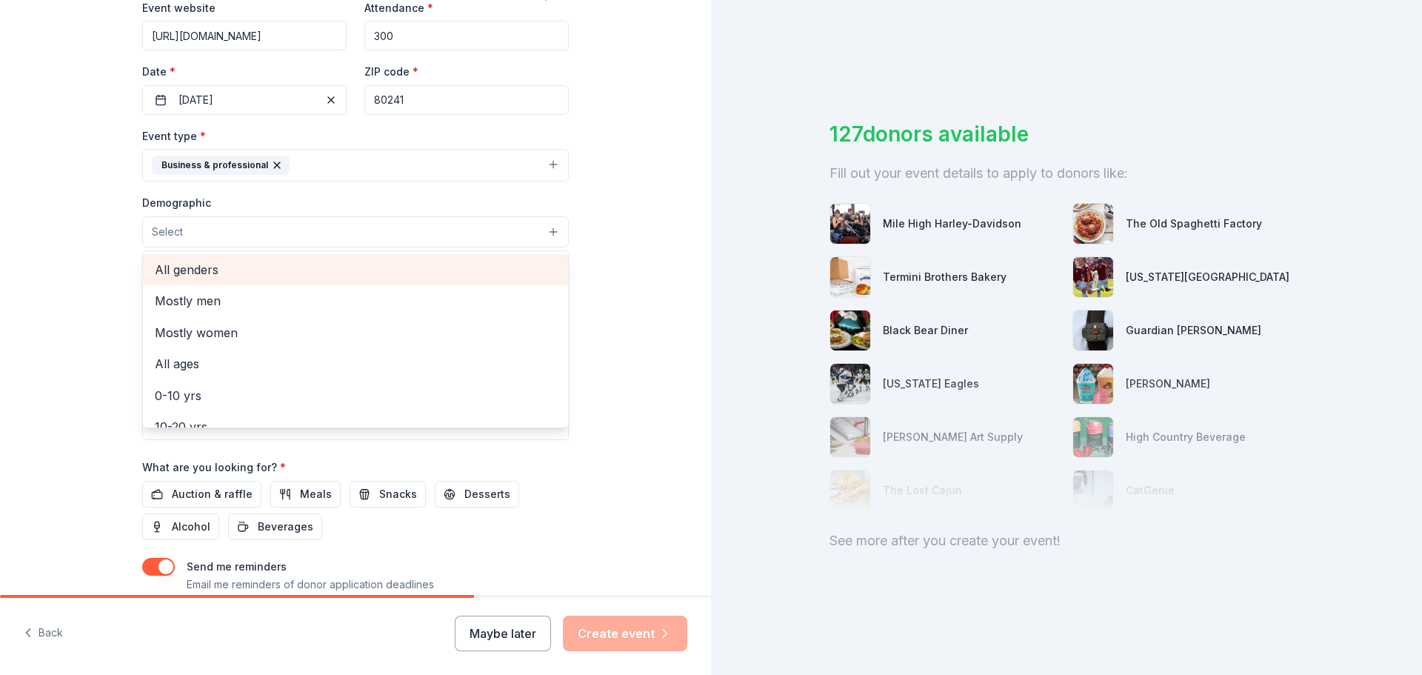
click at [316, 273] on span "All genders" at bounding box center [355, 269] width 401 height 19
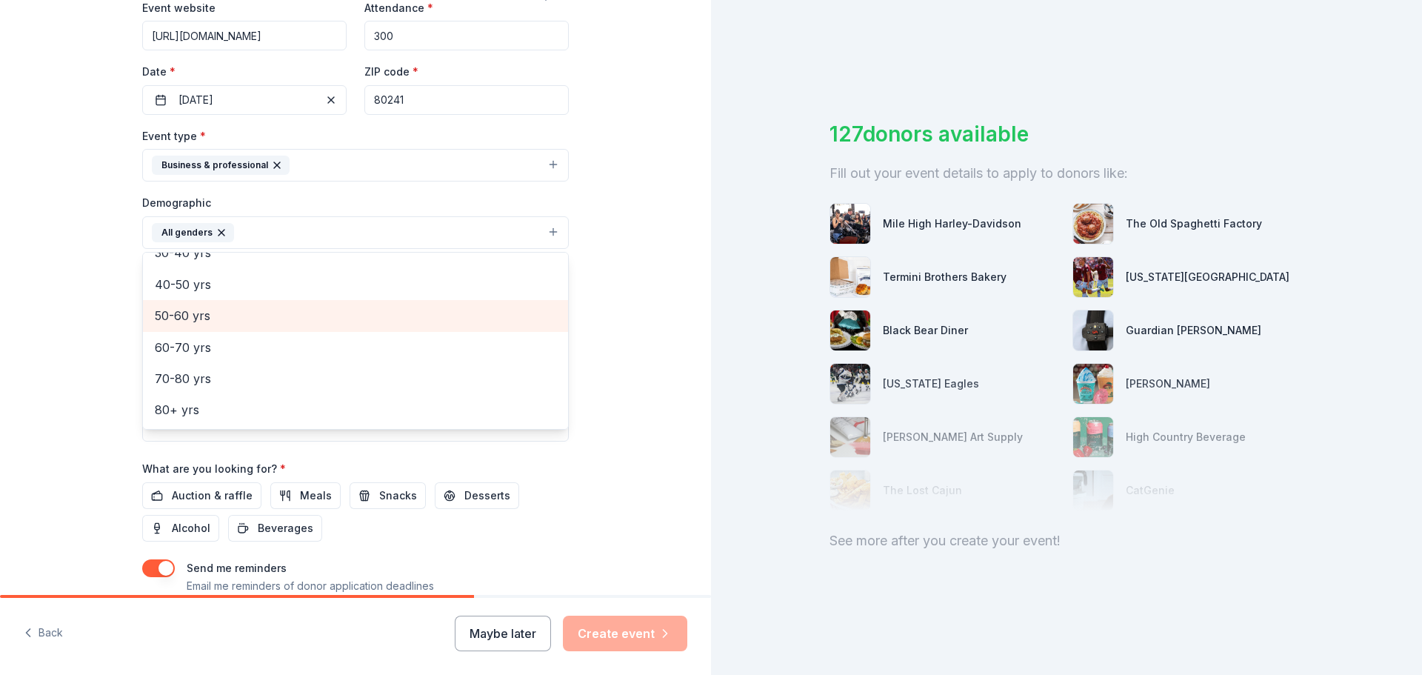
scroll to position [133, 0]
click at [261, 328] on span "30-40 yrs" at bounding box center [355, 326] width 401 height 19
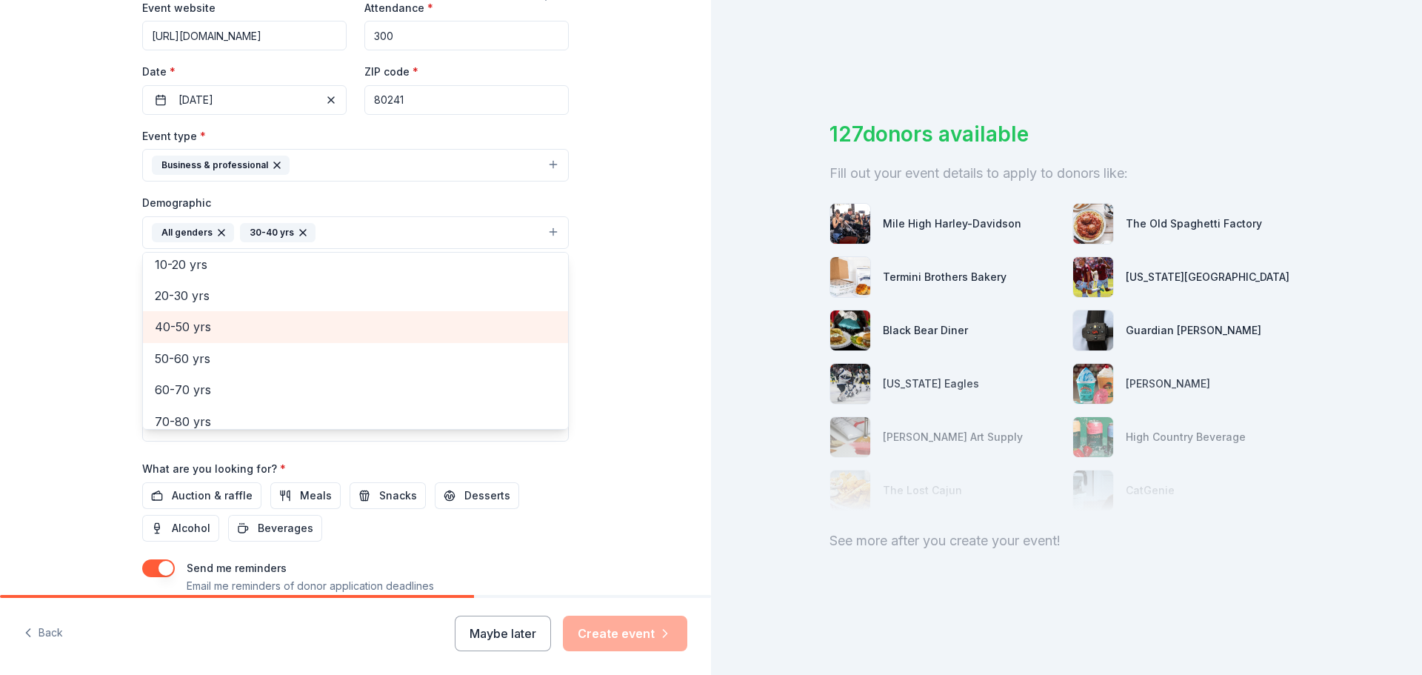
click at [253, 331] on span "40-50 yrs" at bounding box center [355, 326] width 401 height 19
click at [253, 331] on span "50-60 yrs" at bounding box center [355, 326] width 401 height 19
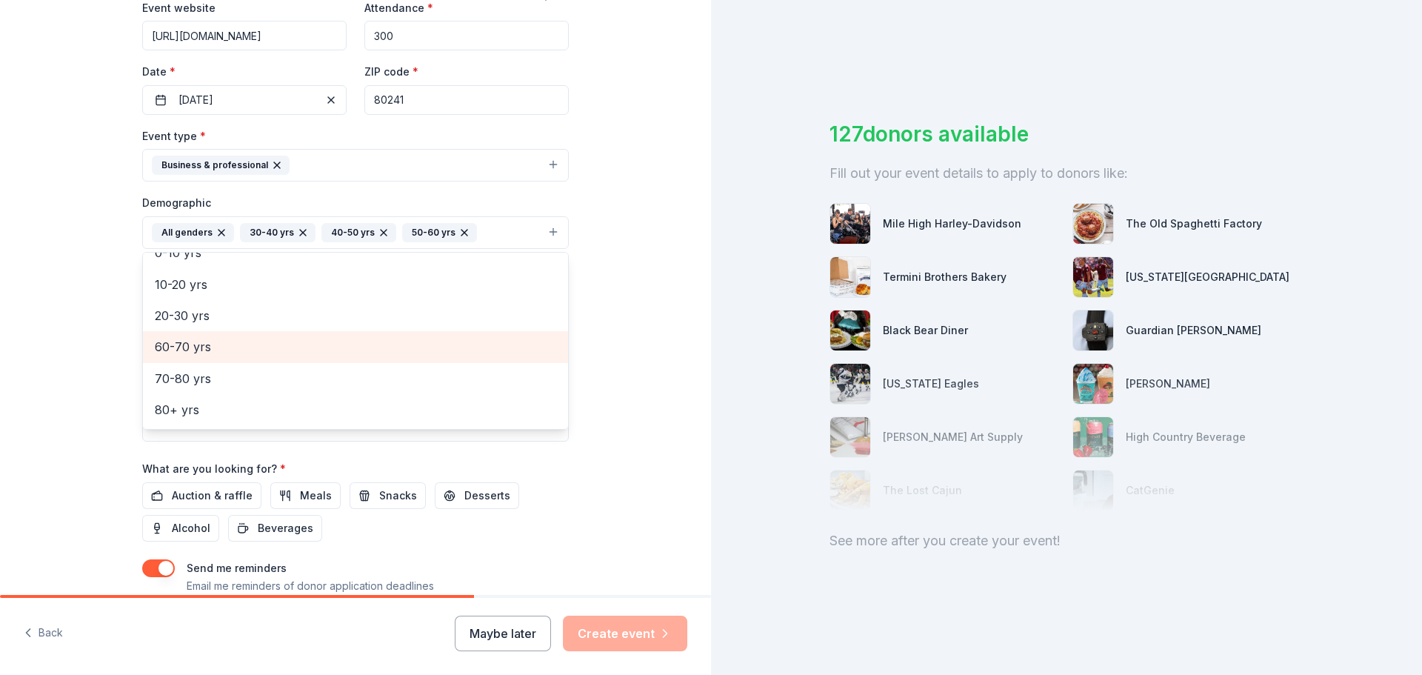
scroll to position [113, 0]
click at [683, 345] on div "Tell us about your event. We'll find in-kind donations you can apply for. Event…" at bounding box center [355, 198] width 711 height 989
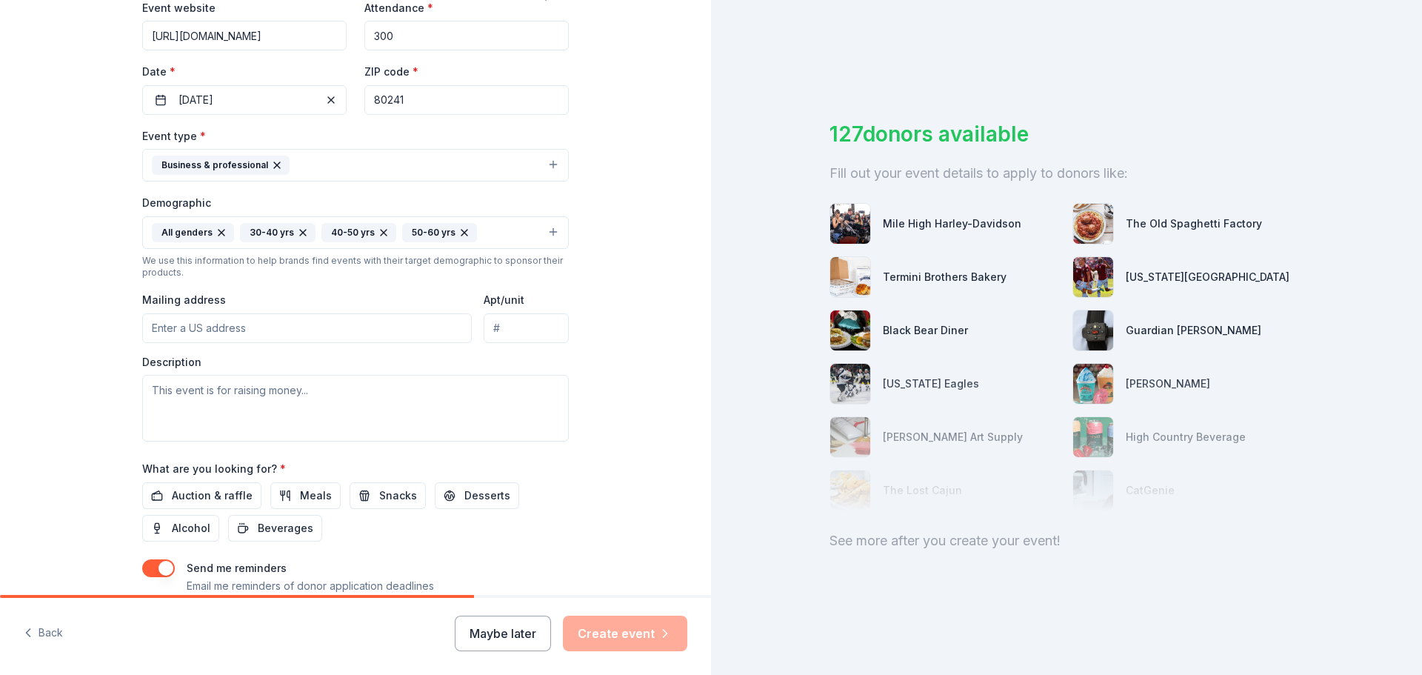
click at [311, 335] on input "Mailing address" at bounding box center [307, 328] width 330 height 30
click at [213, 332] on input "Mailing address" at bounding box center [307, 328] width 330 height 30
paste input "1500 E. 128th Ave. Thornton"
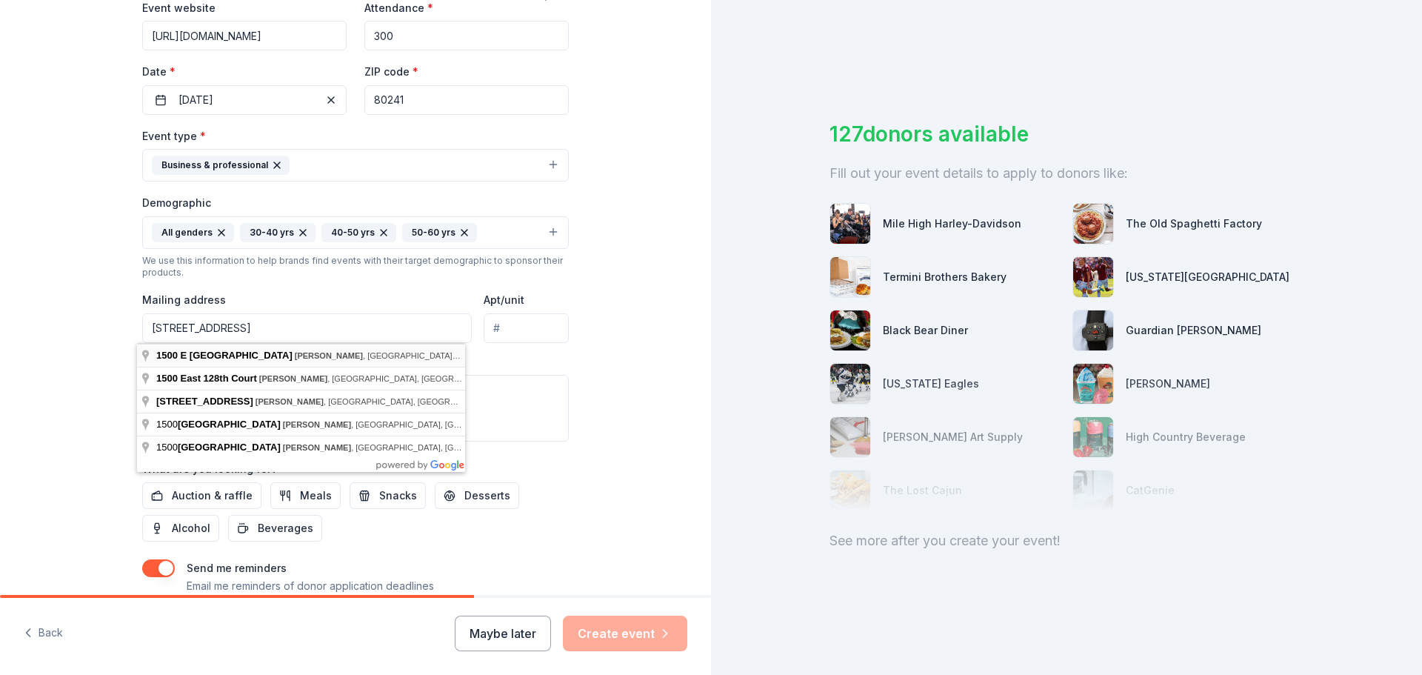
type input "1500 East 128th Avenue, Thornton, CO, 80241"
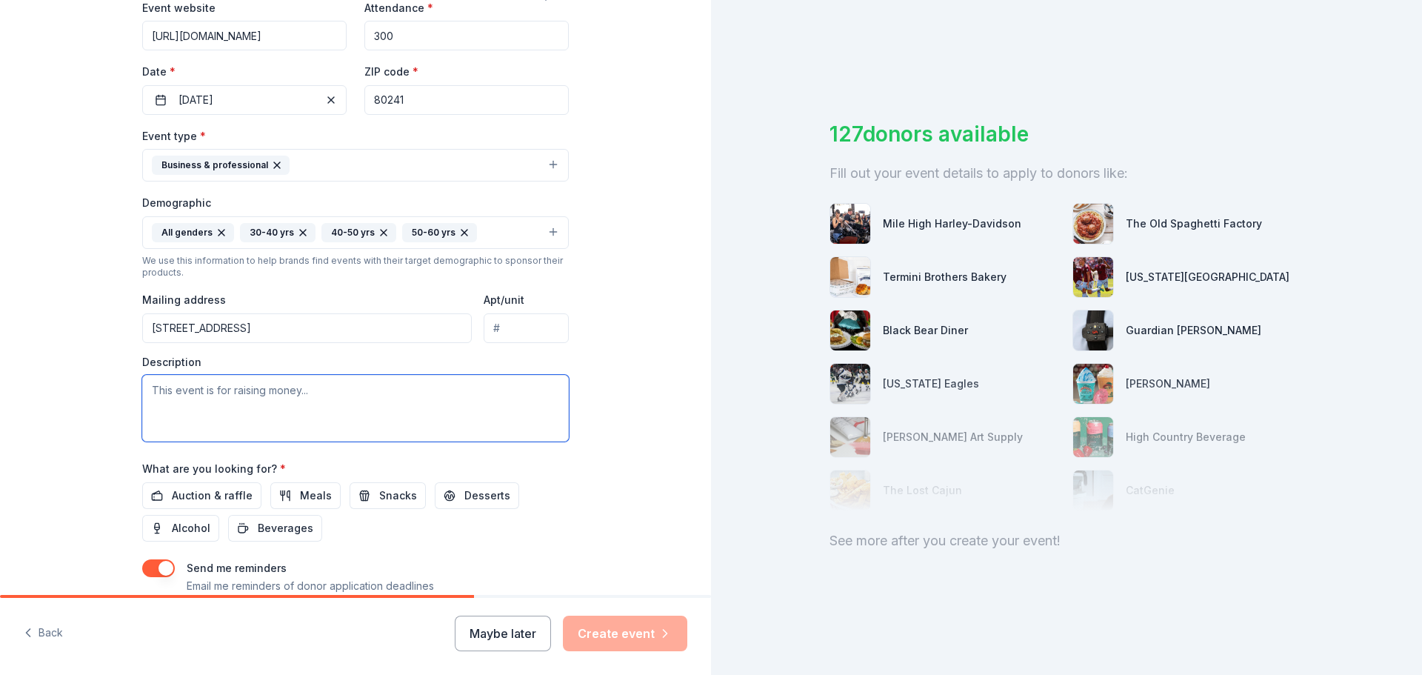
click at [361, 397] on textarea at bounding box center [355, 408] width 427 height 67
click at [376, 391] on textarea "To enrich screen reader interactions, please activate Accessibility in Grammarl…" at bounding box center [355, 408] width 427 height 67
paste textarea "My name is Ashley Burke, and I am a School Nutrition Professional in Denver, Co…"
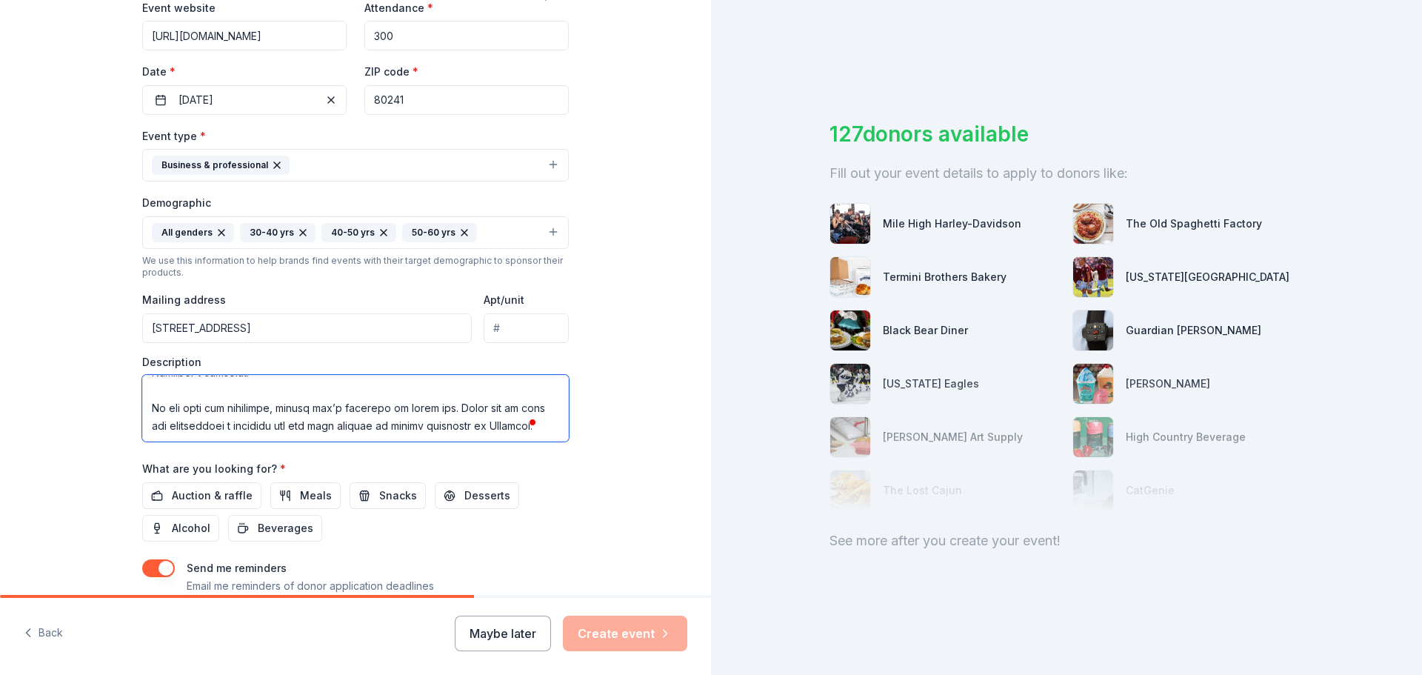
scroll to position [370, 0]
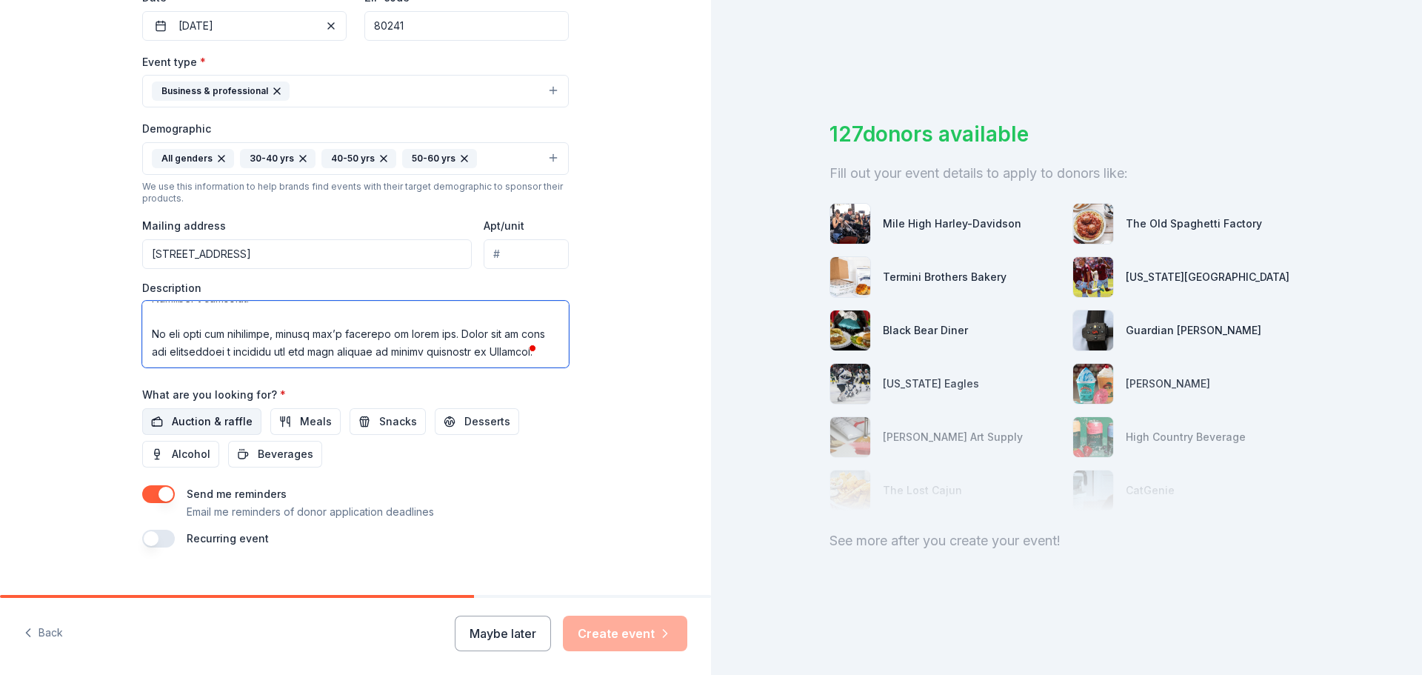
type textarea "My name is Ashley Burke, and I am a School Nutrition Professional in Denver, Co…"
click at [226, 415] on span "Auction & raffle" at bounding box center [212, 422] width 81 height 18
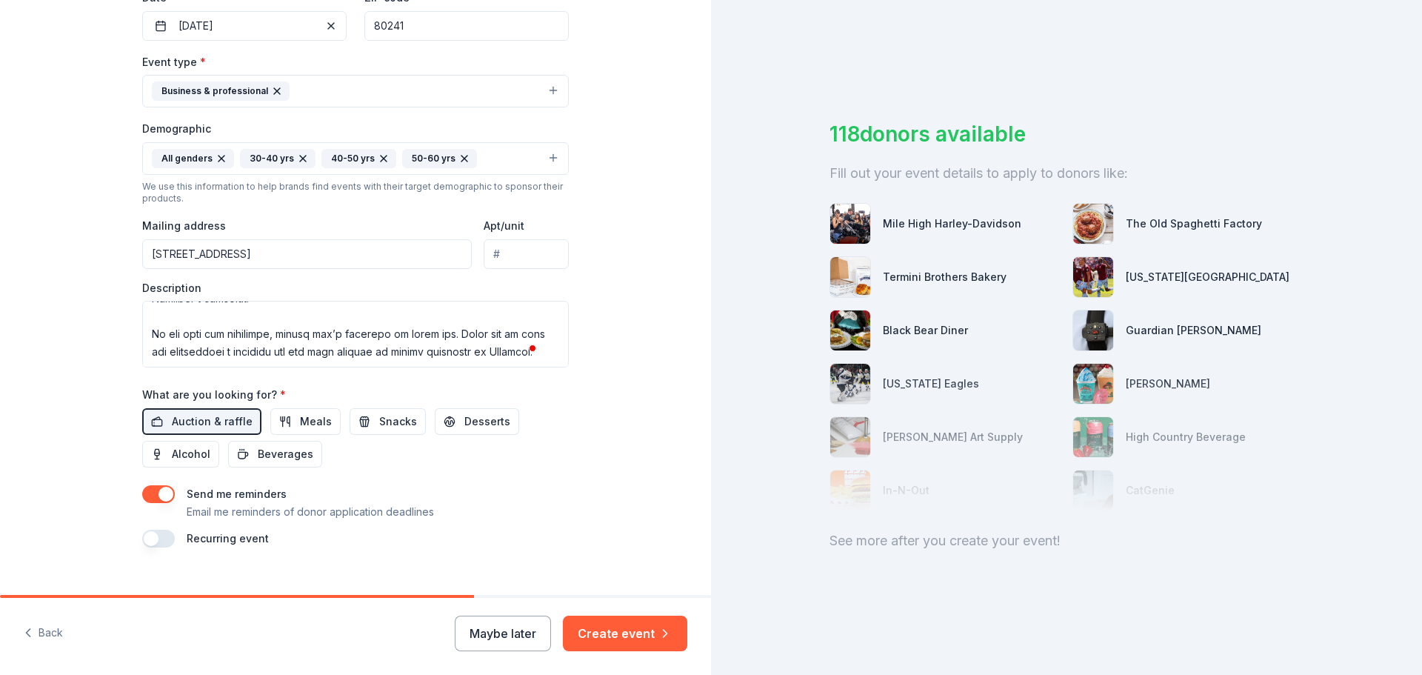
scroll to position [0, 0]
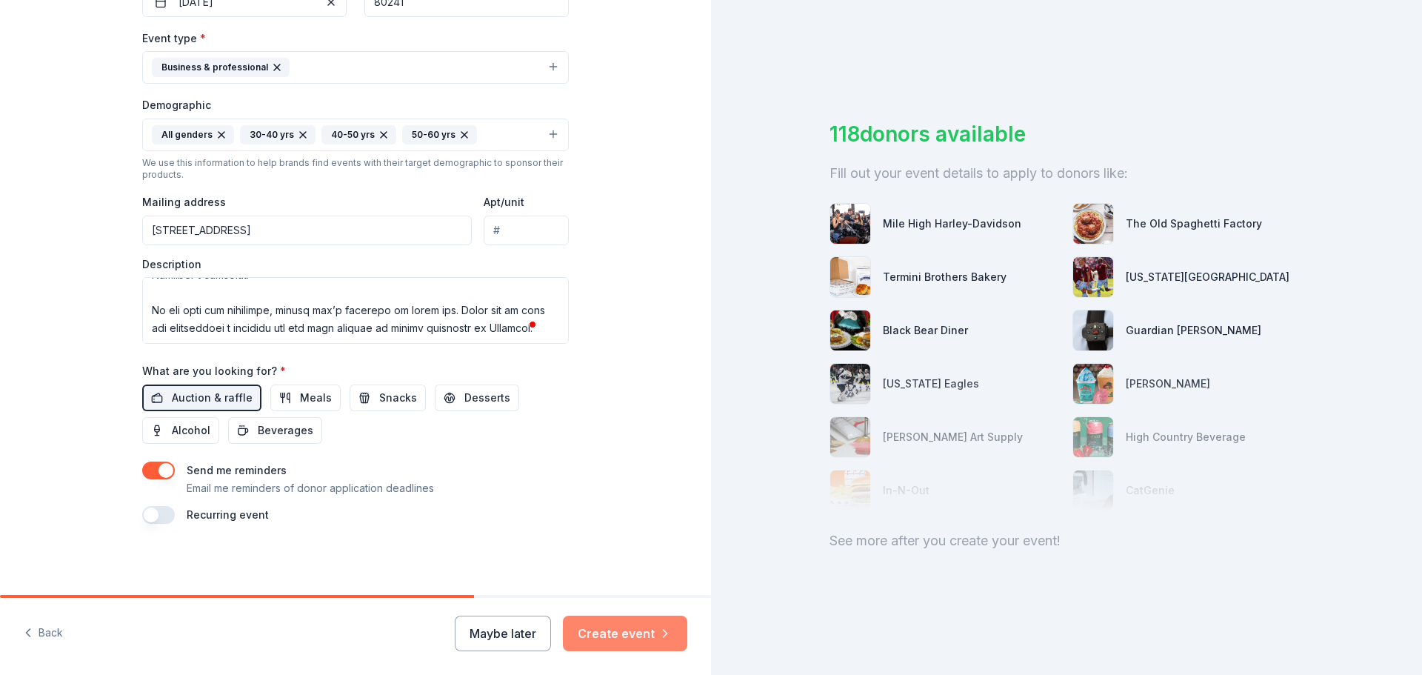
click at [617, 634] on button "Create event" at bounding box center [625, 634] width 124 height 36
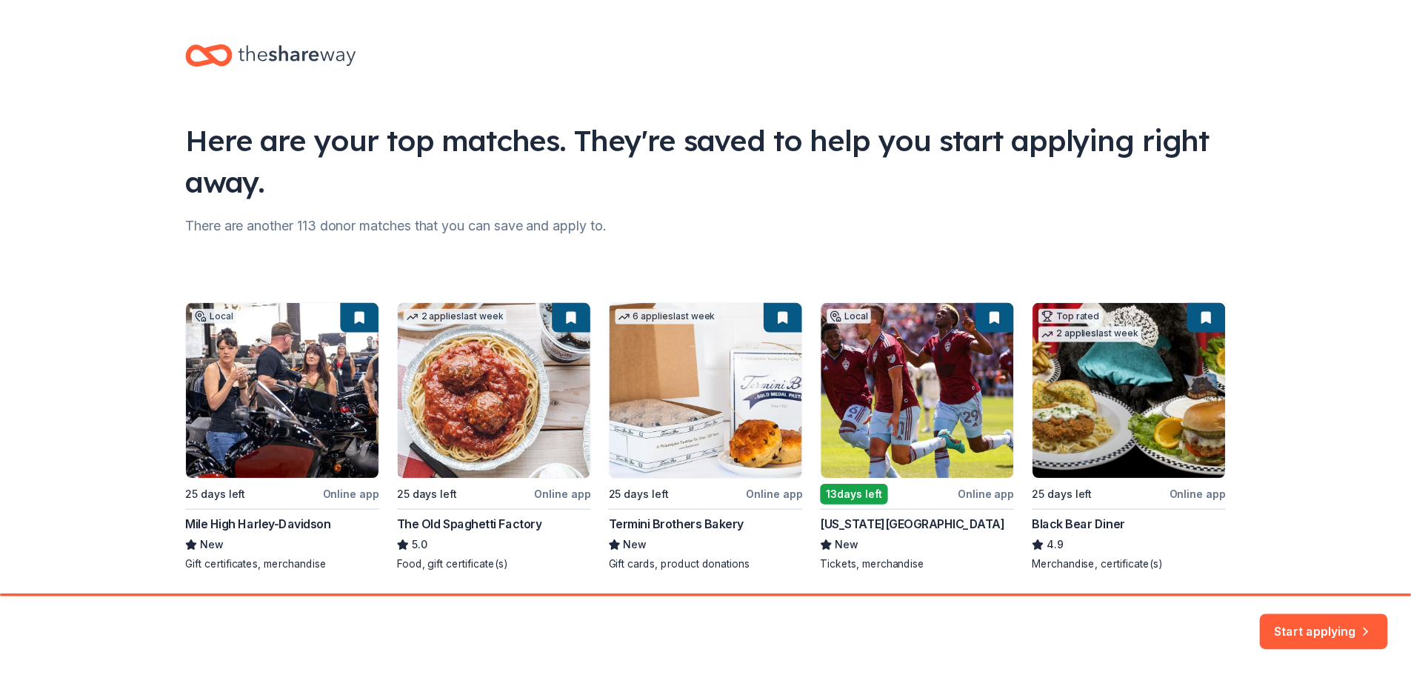
scroll to position [49, 0]
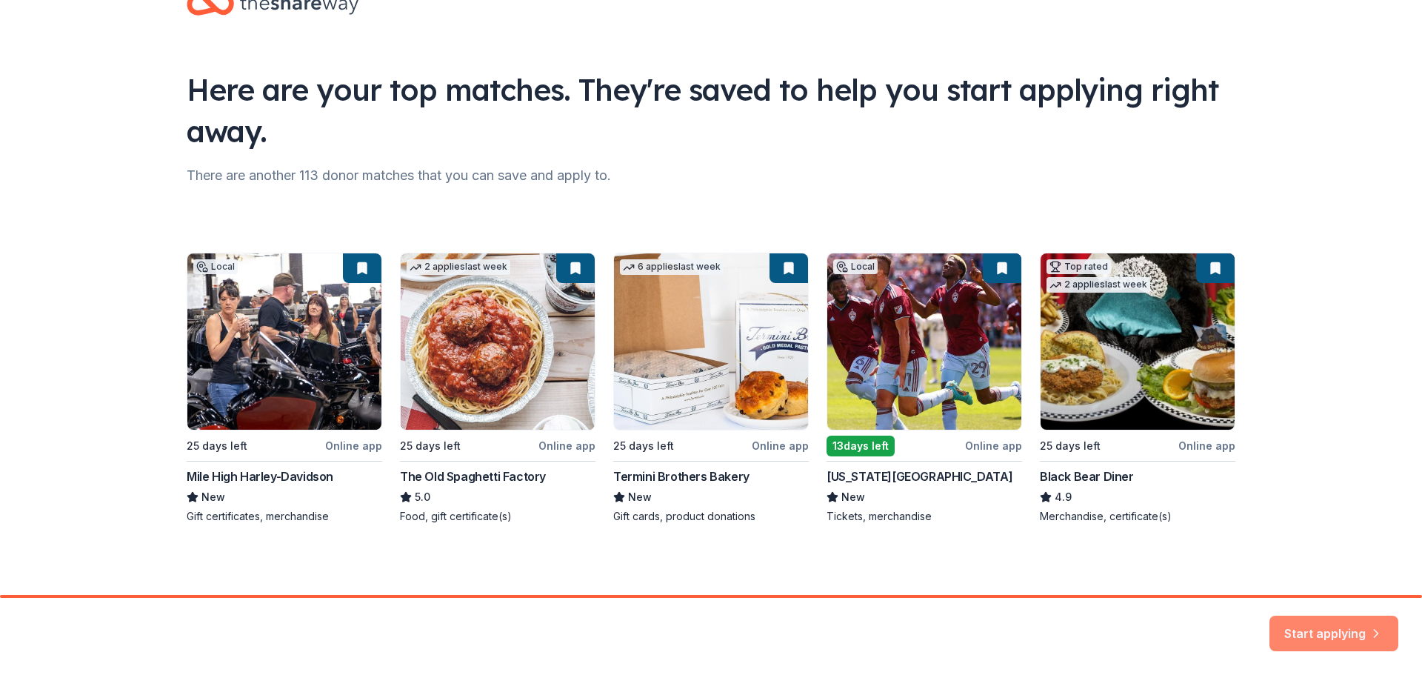
click at [1330, 620] on button "Start applying" at bounding box center [1334, 625] width 129 height 36
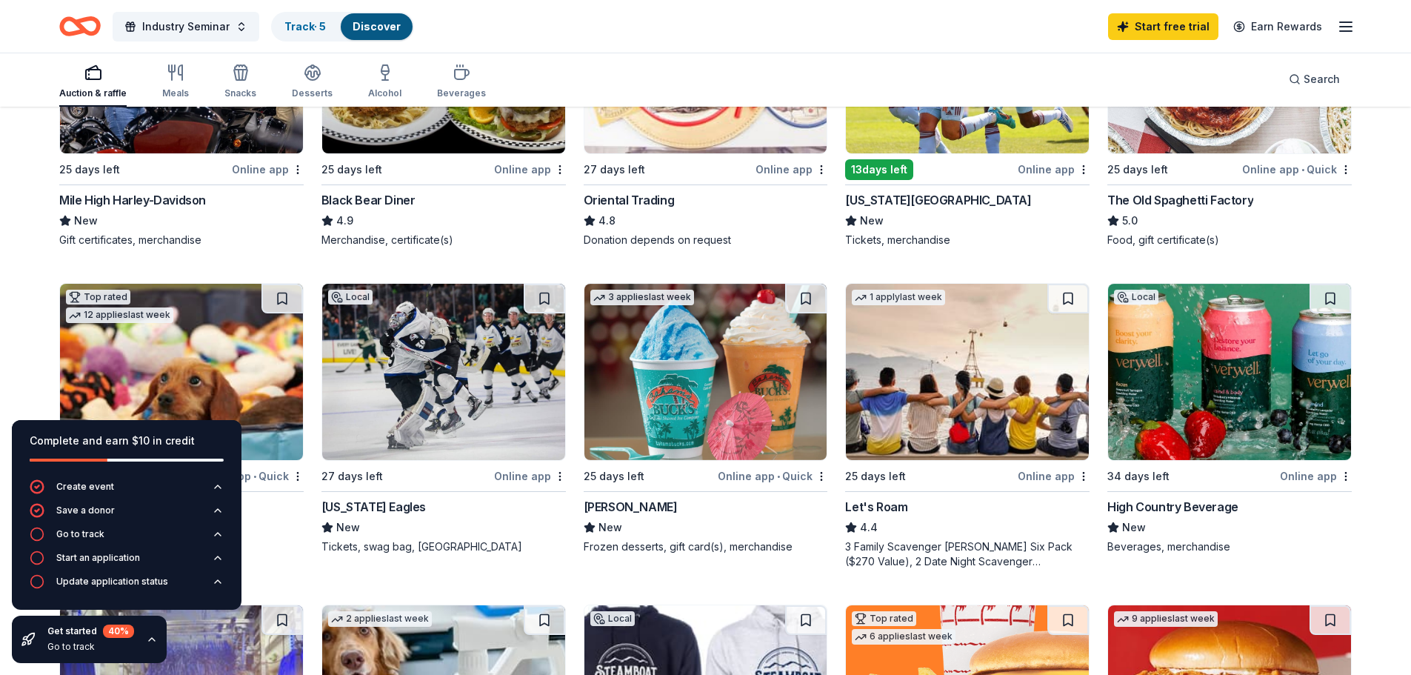
scroll to position [444, 0]
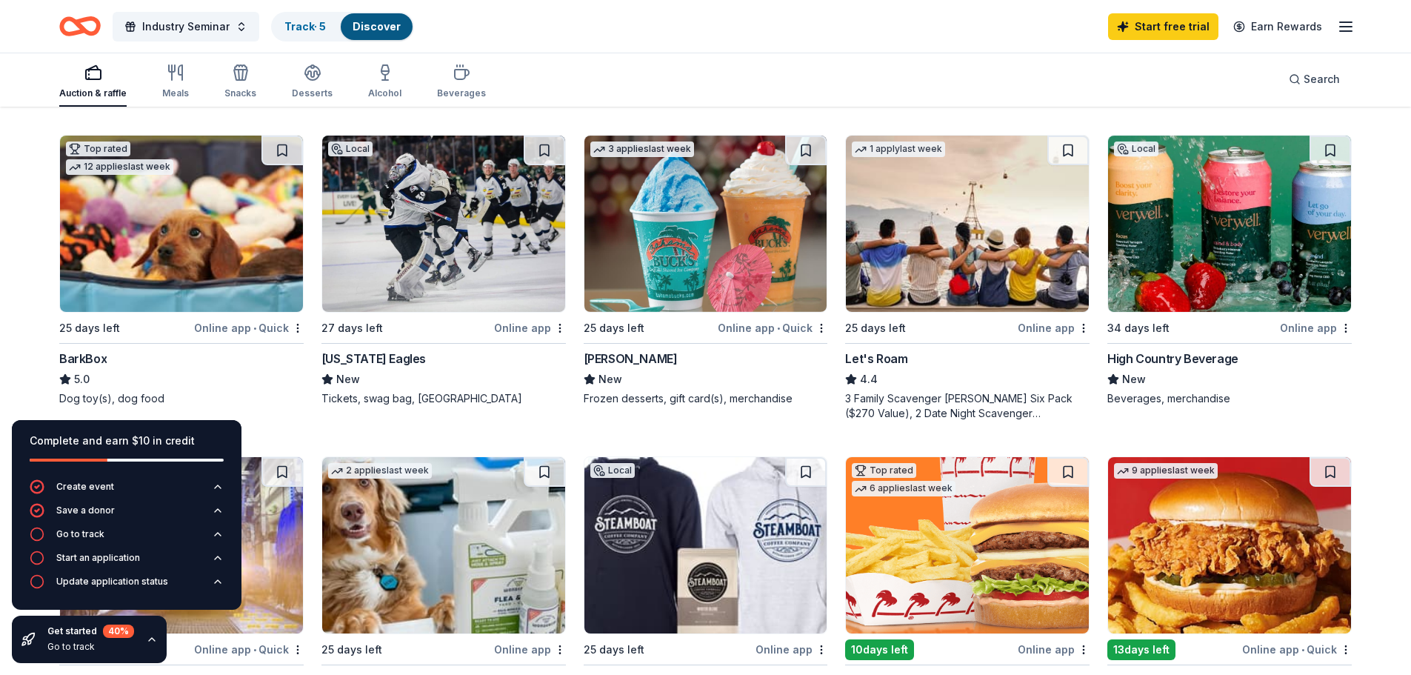
click at [249, 331] on div "Online app • Quick" at bounding box center [249, 327] width 110 height 19
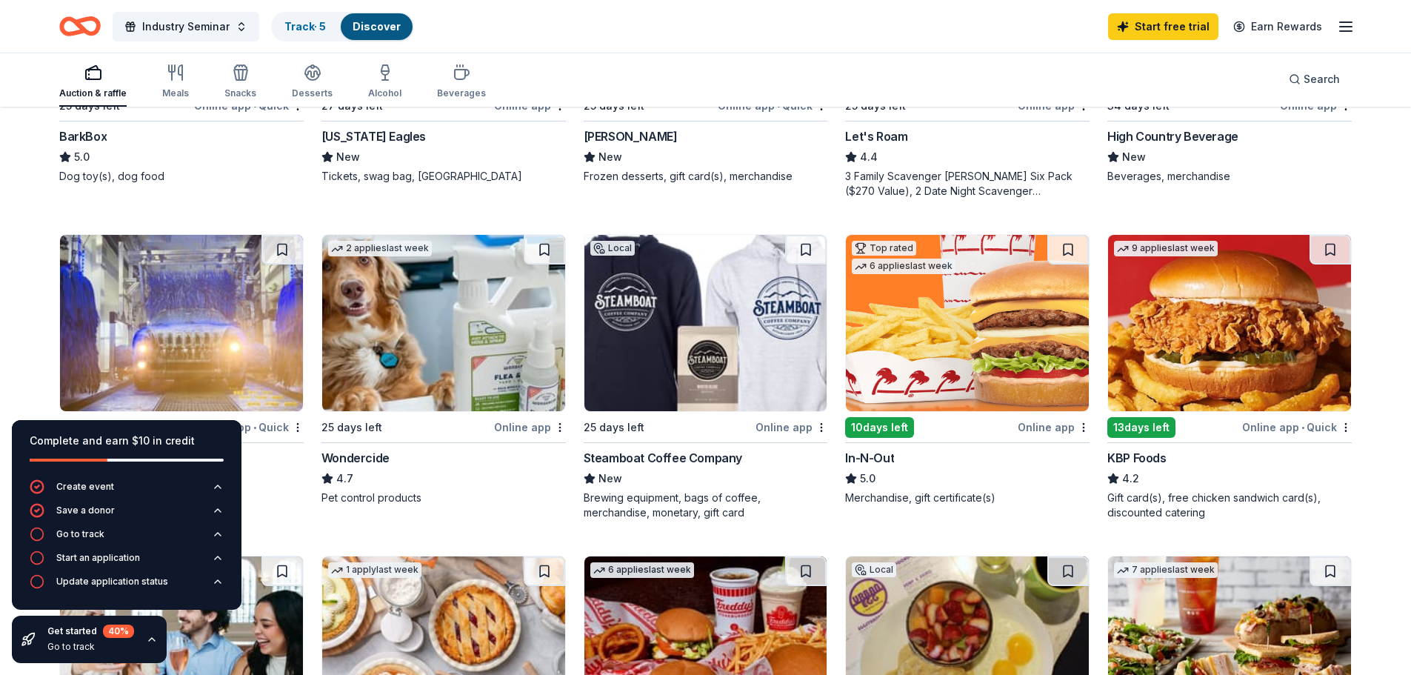
scroll to position [815, 0]
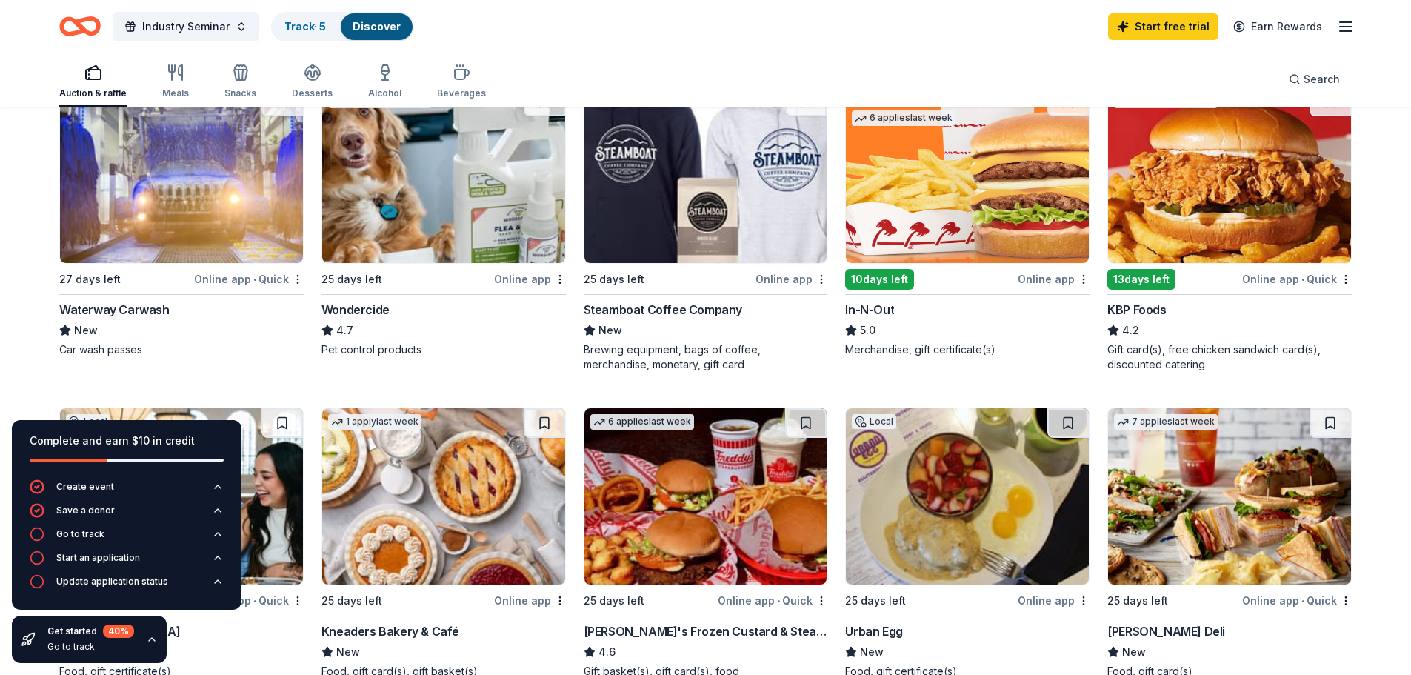
click at [211, 198] on img at bounding box center [181, 175] width 243 height 176
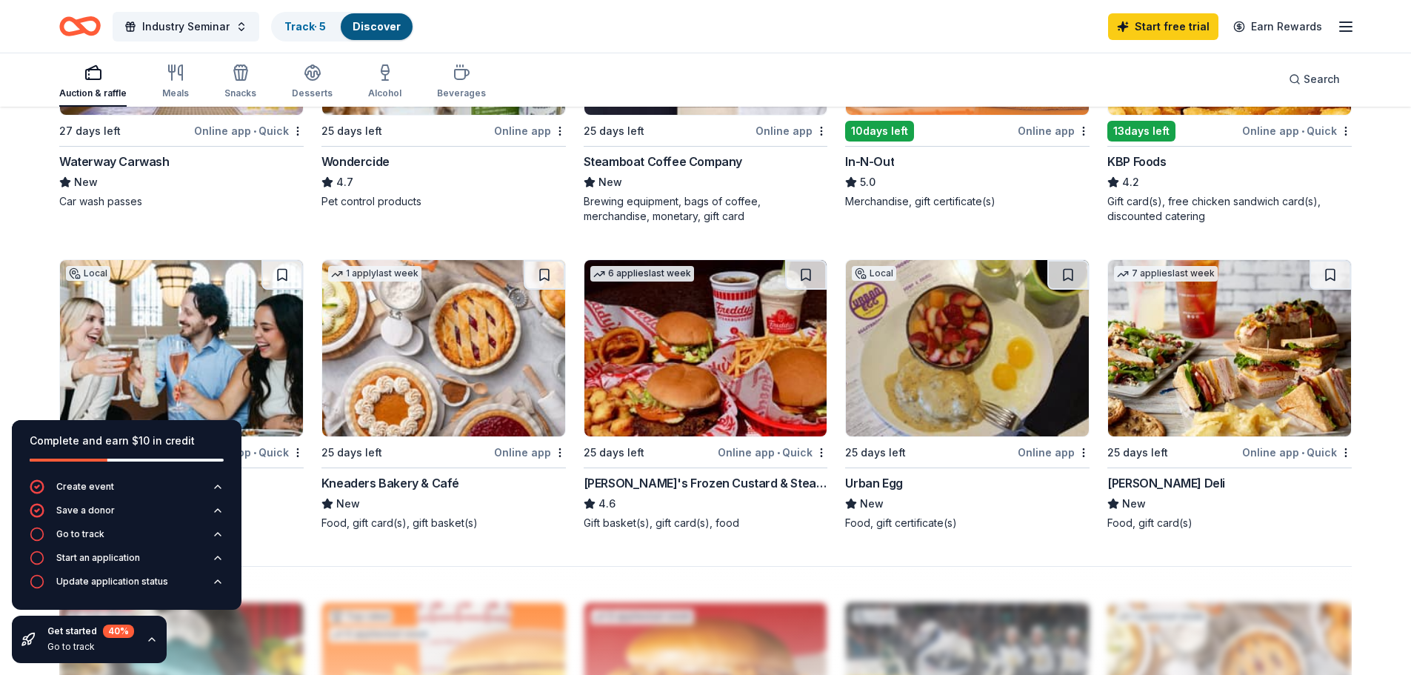
scroll to position [741, 0]
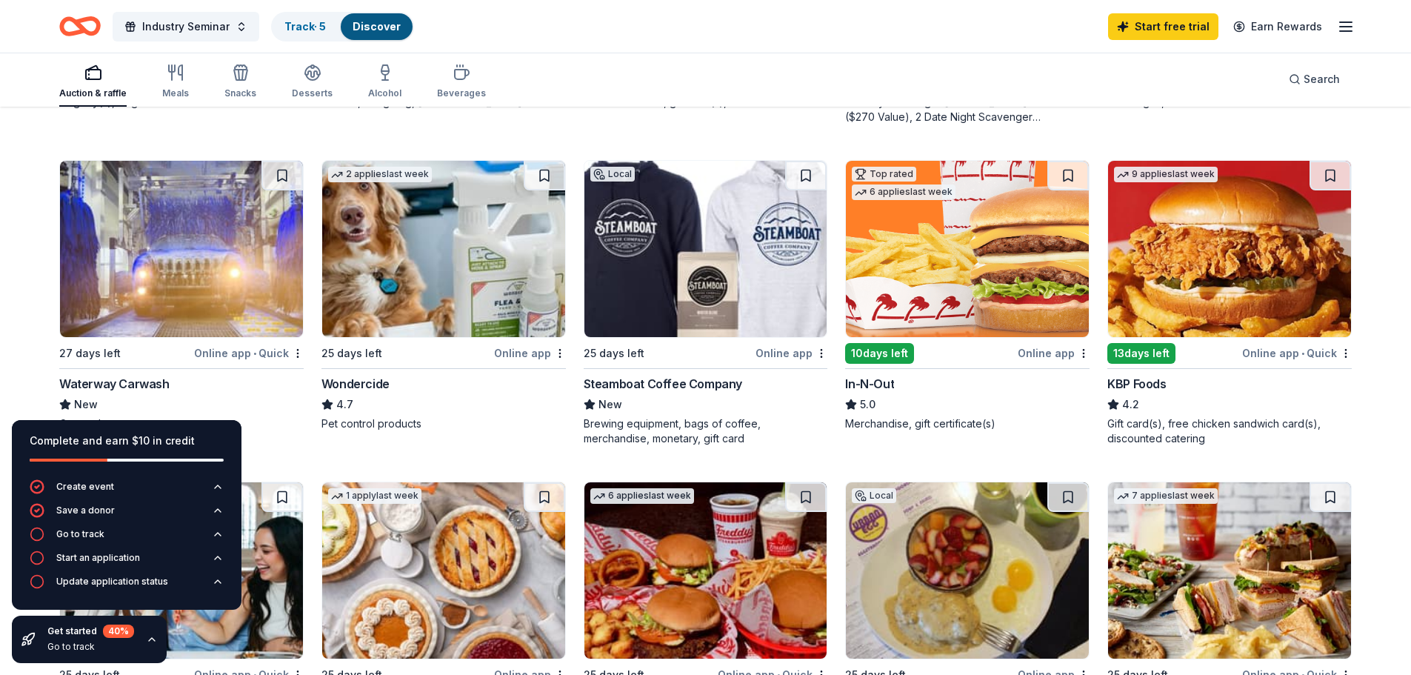
click at [935, 286] on img at bounding box center [967, 249] width 243 height 176
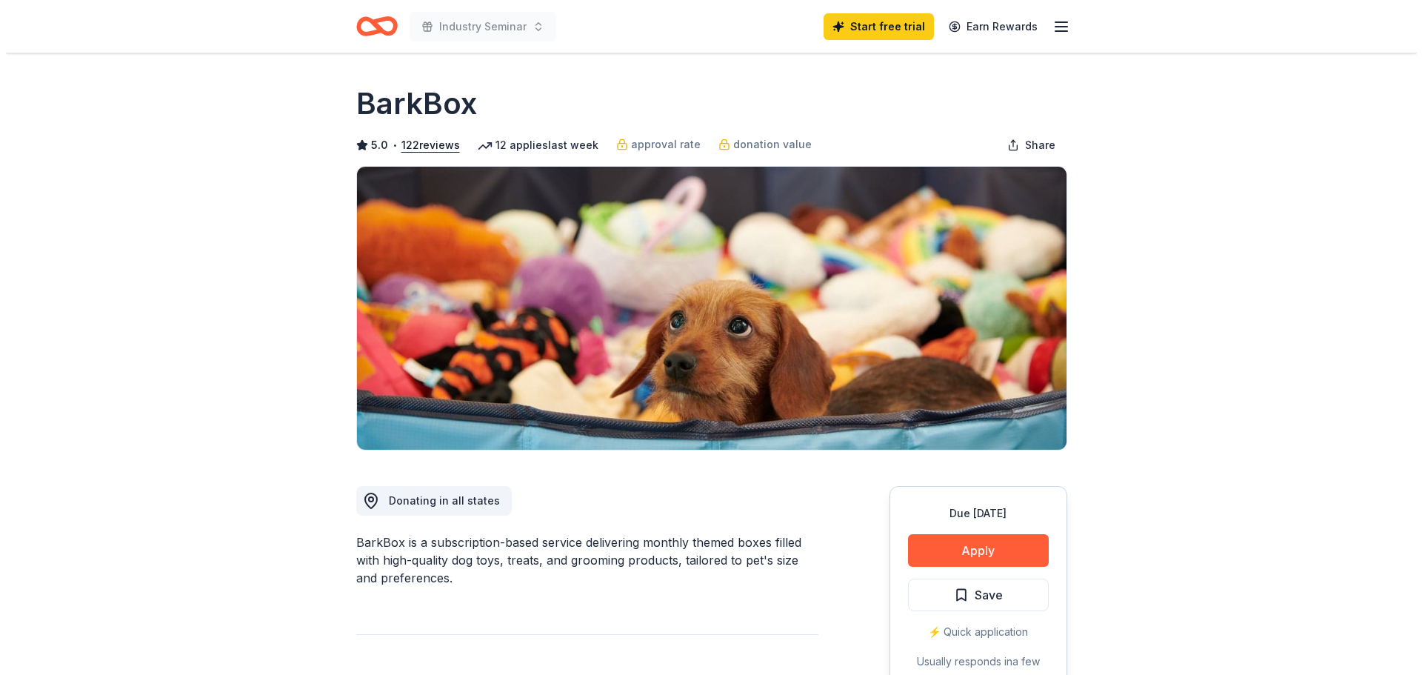
scroll to position [222, 0]
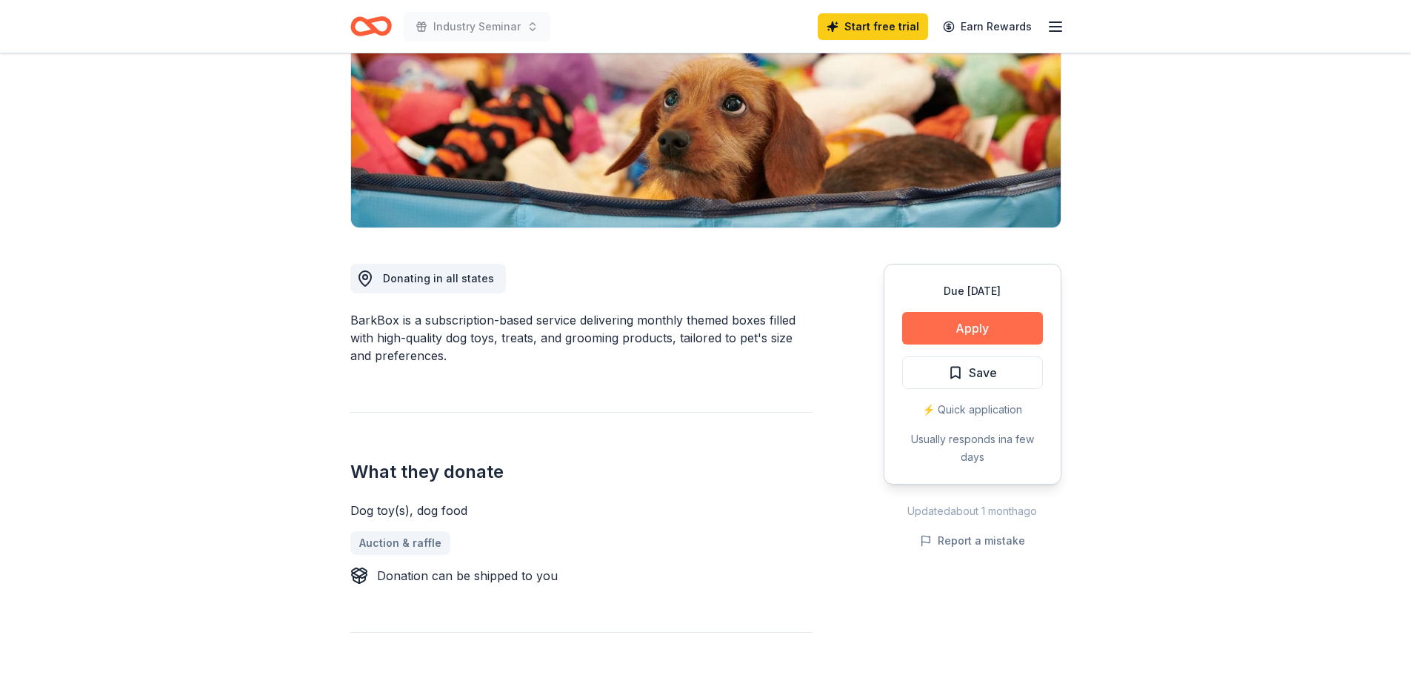
click at [962, 330] on button "Apply" at bounding box center [972, 328] width 141 height 33
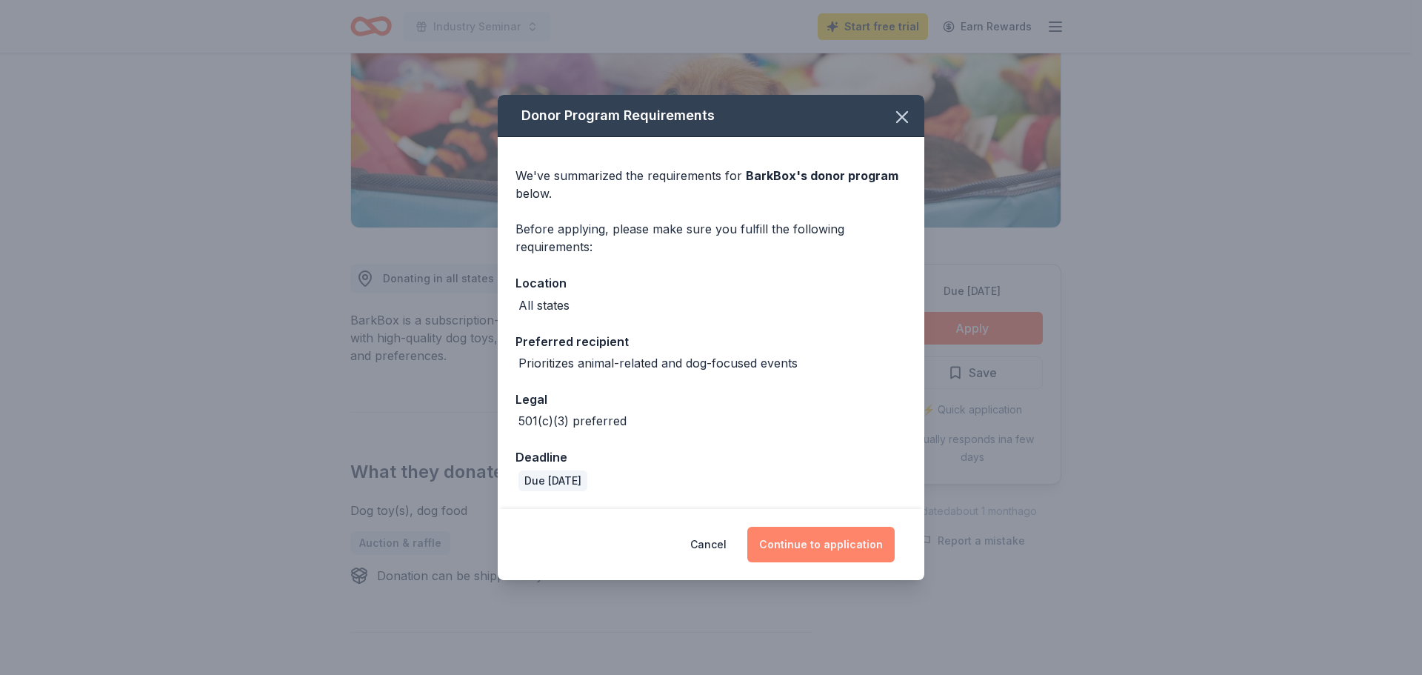
click at [819, 538] on button "Continue to application" at bounding box center [820, 545] width 147 height 36
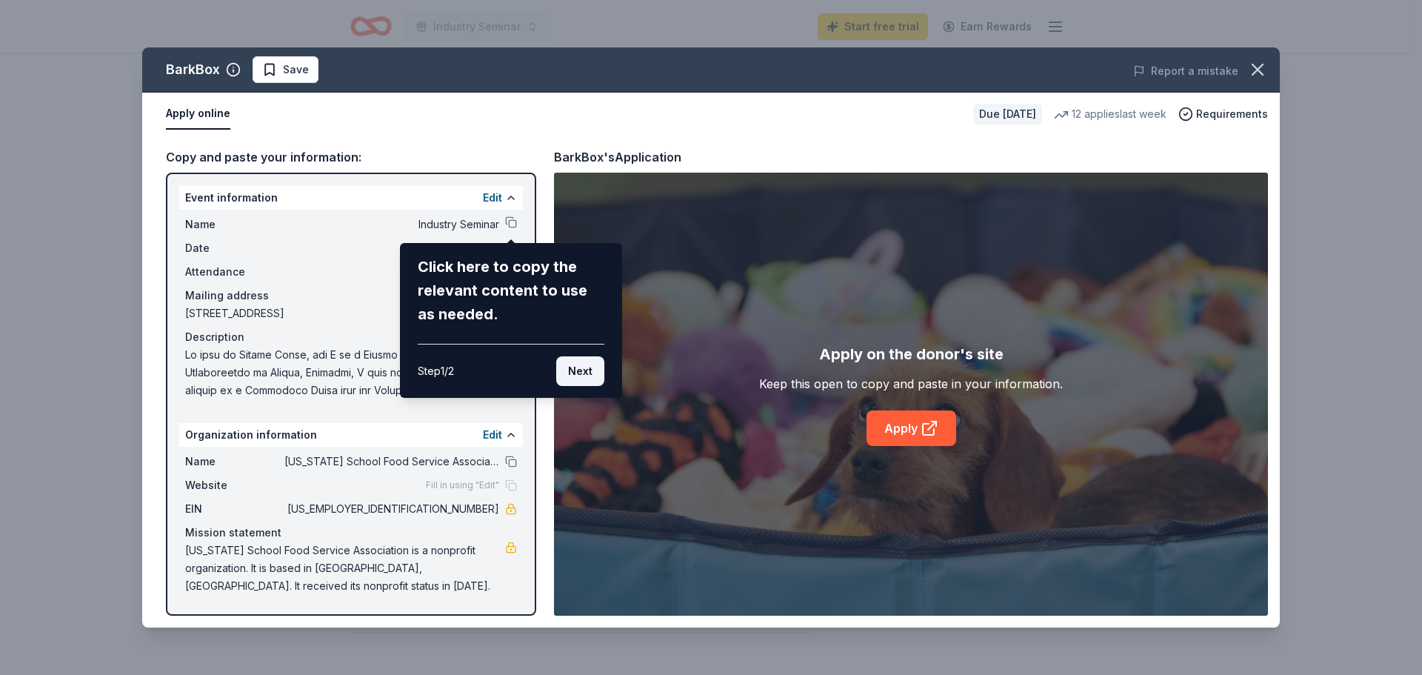
click at [584, 371] on button "Next" at bounding box center [580, 371] width 48 height 30
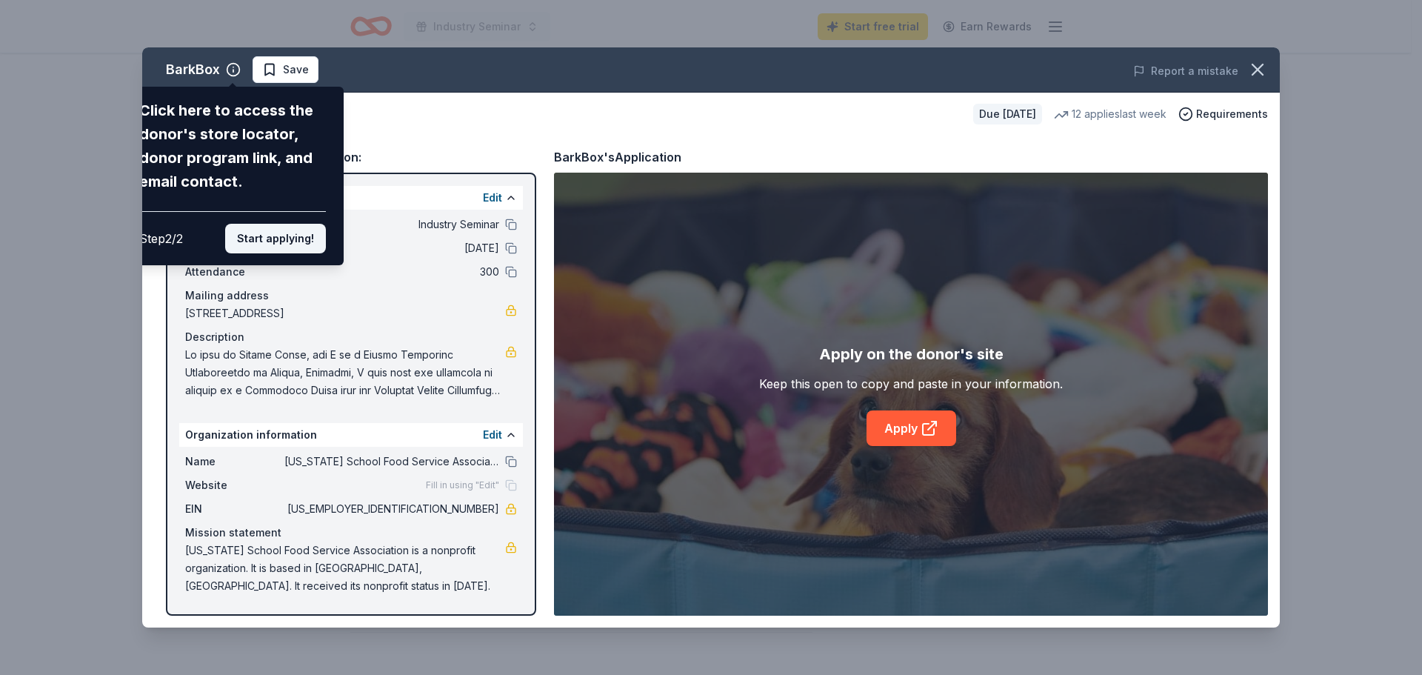
click at [300, 243] on button "Start applying!" at bounding box center [275, 239] width 101 height 30
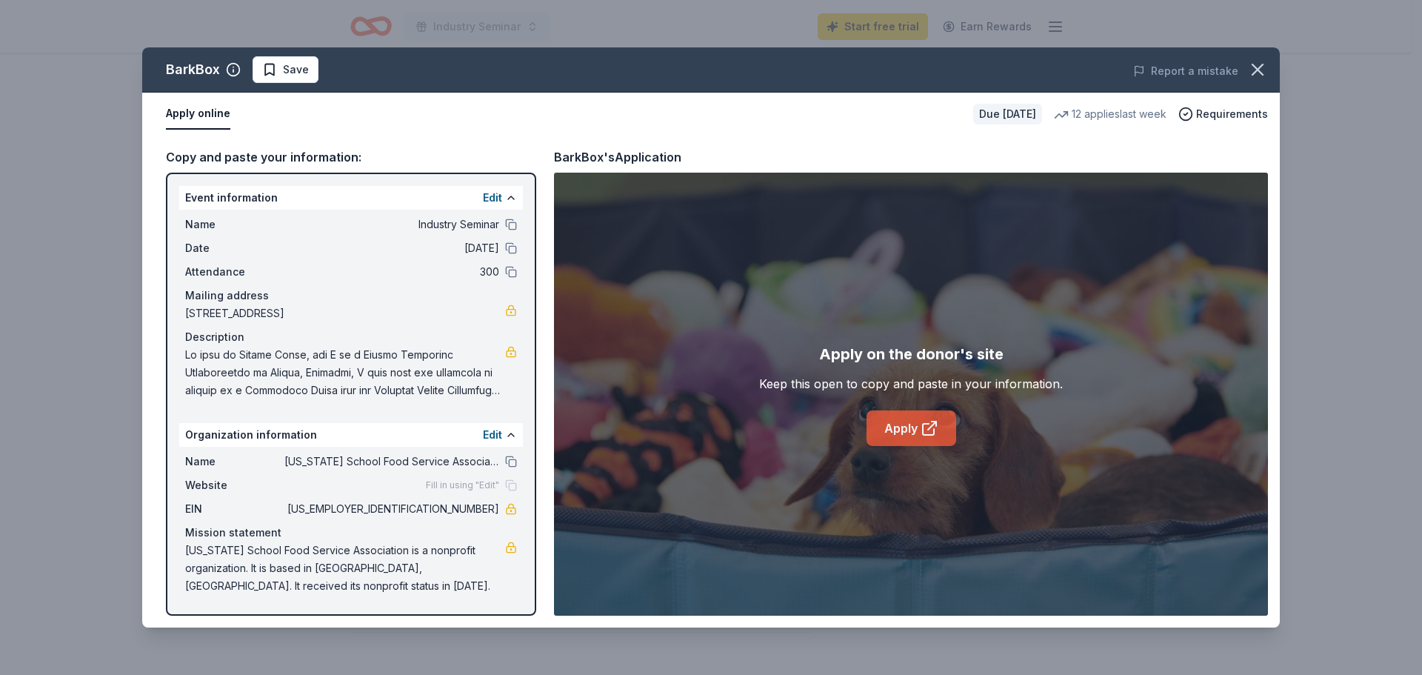
click at [882, 433] on link "Apply" at bounding box center [912, 428] width 90 height 36
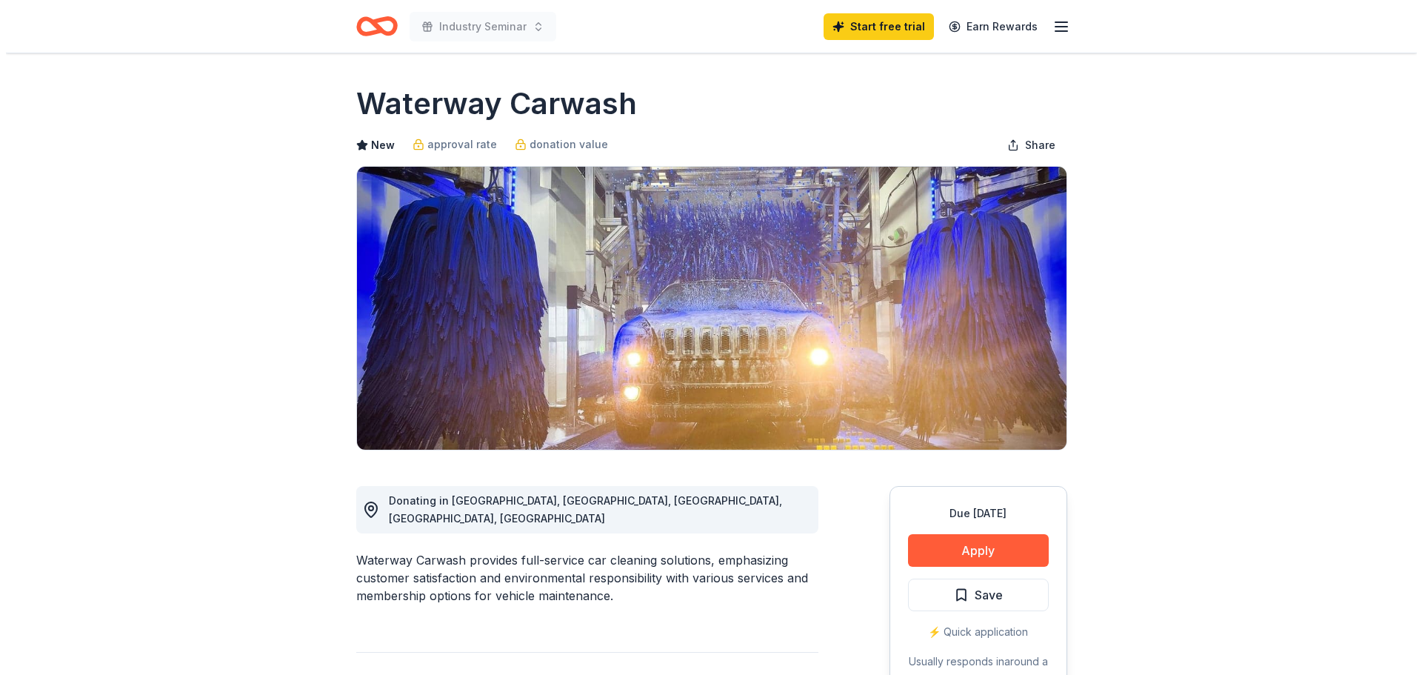
scroll to position [148, 0]
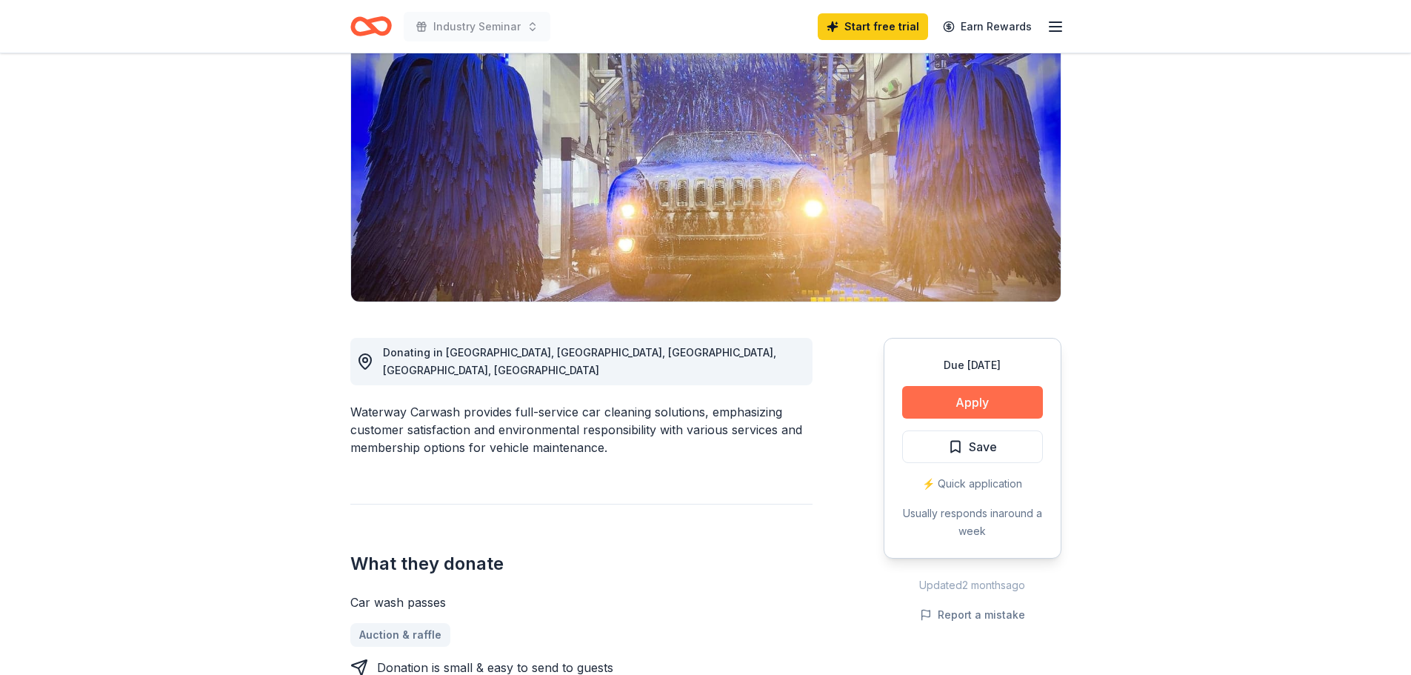
click at [975, 402] on button "Apply" at bounding box center [972, 402] width 141 height 33
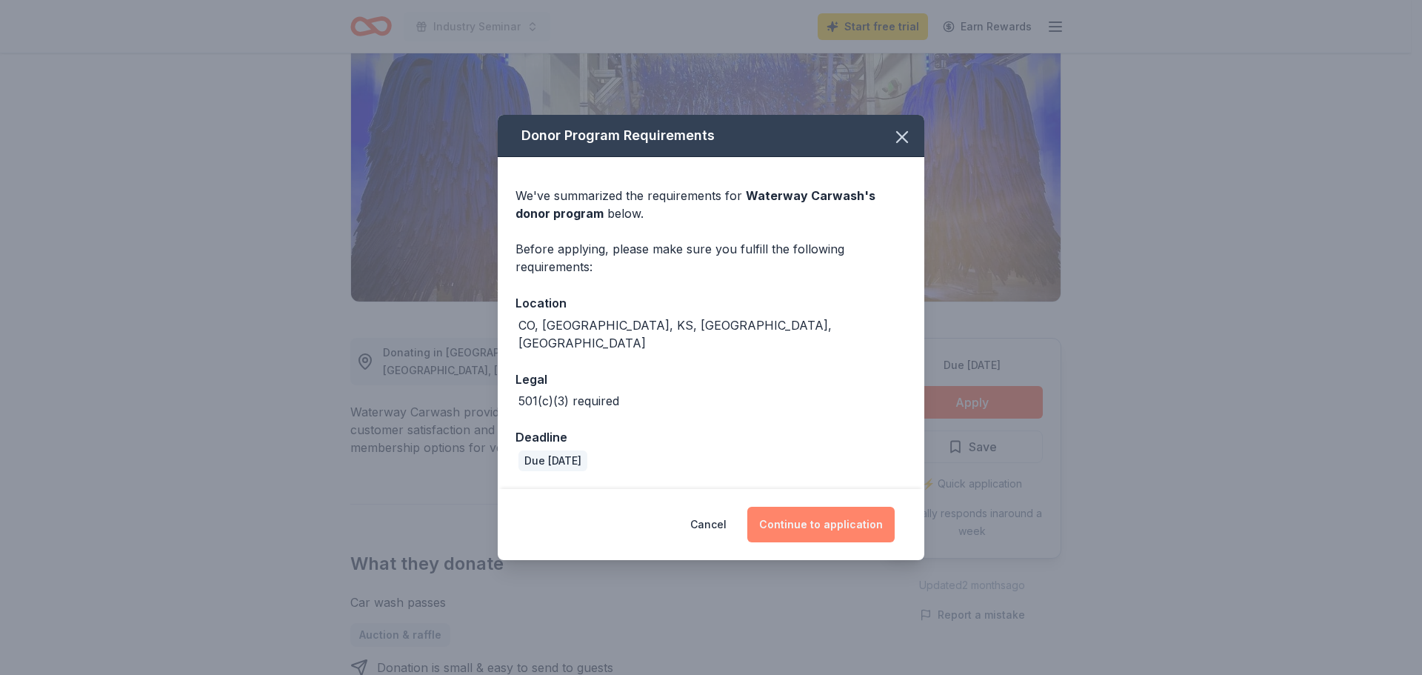
click at [805, 510] on button "Continue to application" at bounding box center [820, 525] width 147 height 36
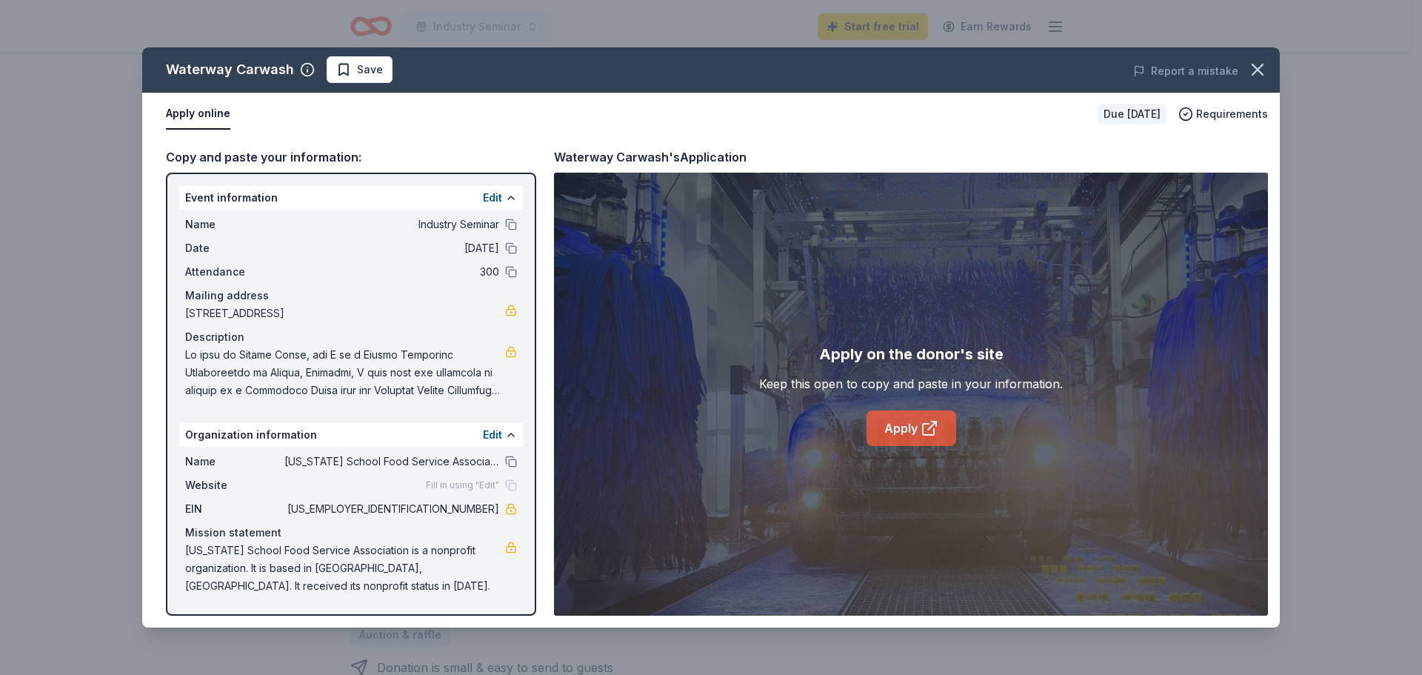
click at [921, 427] on icon at bounding box center [930, 428] width 18 height 18
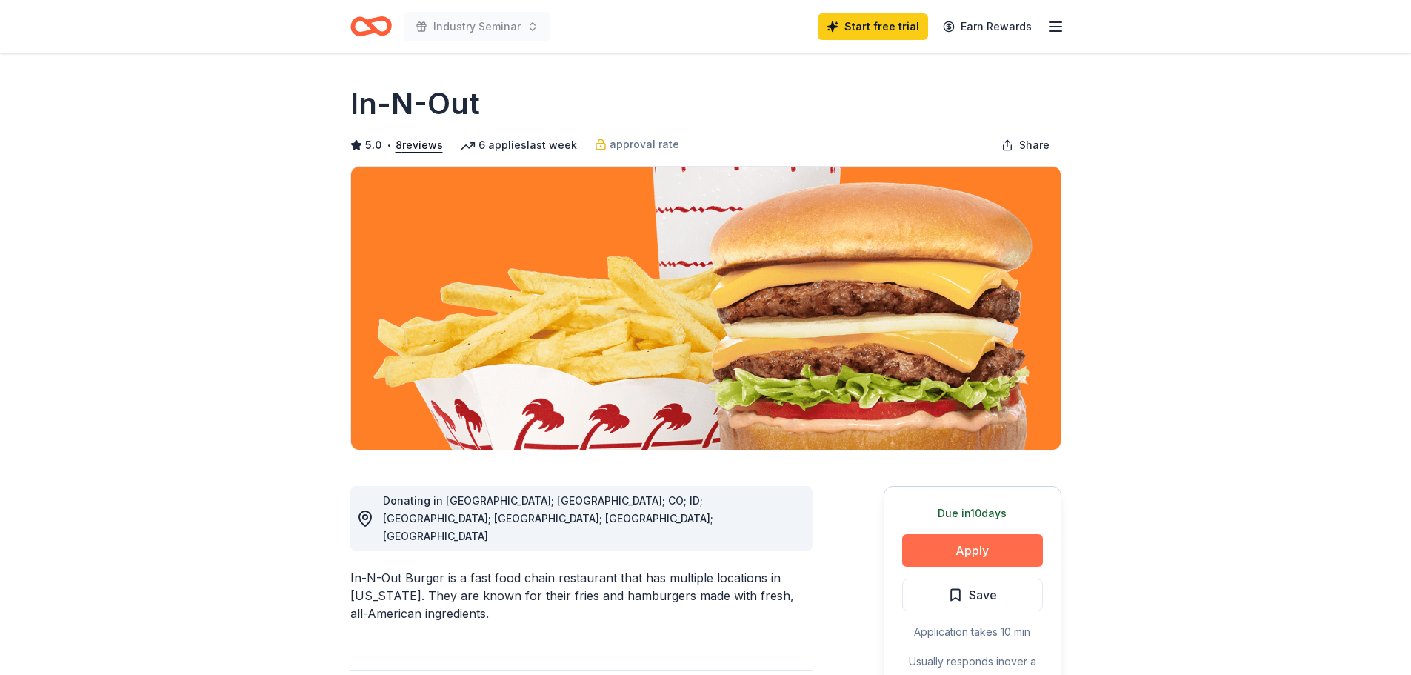
click at [970, 542] on button "Apply" at bounding box center [972, 550] width 141 height 33
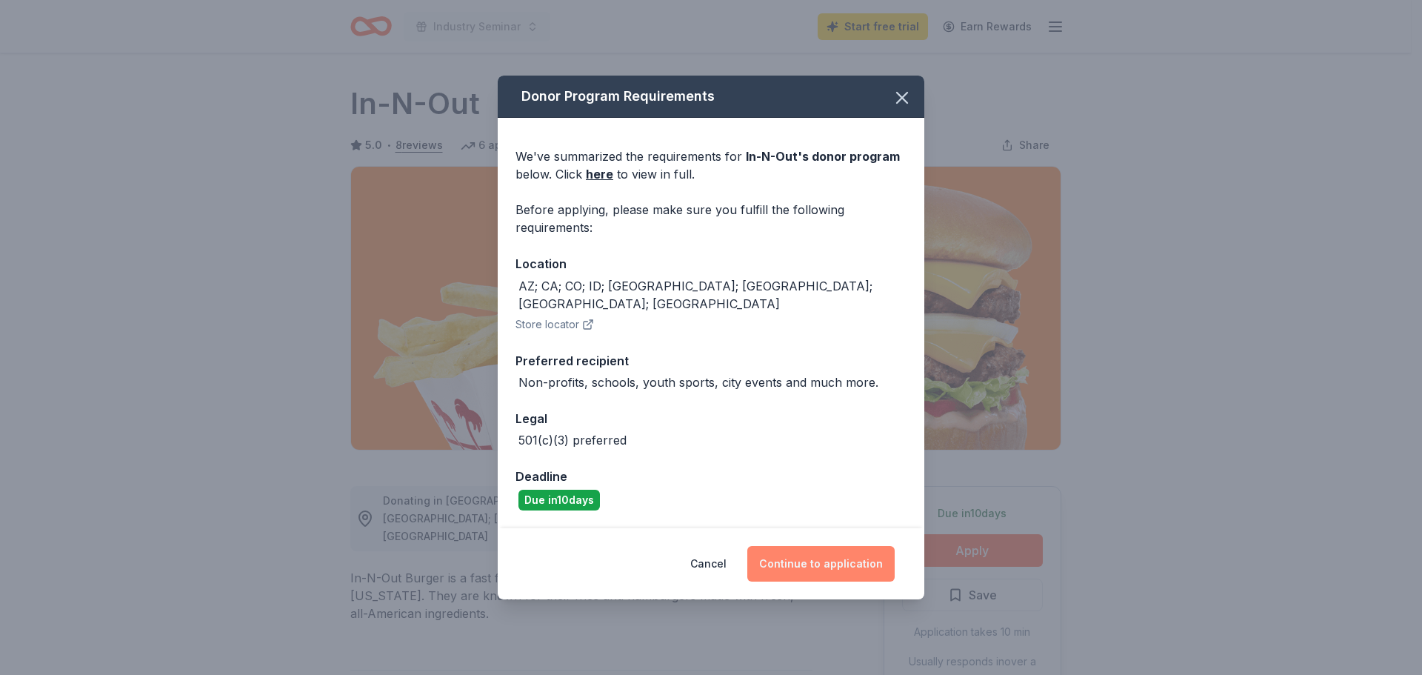
click at [806, 550] on button "Continue to application" at bounding box center [820, 564] width 147 height 36
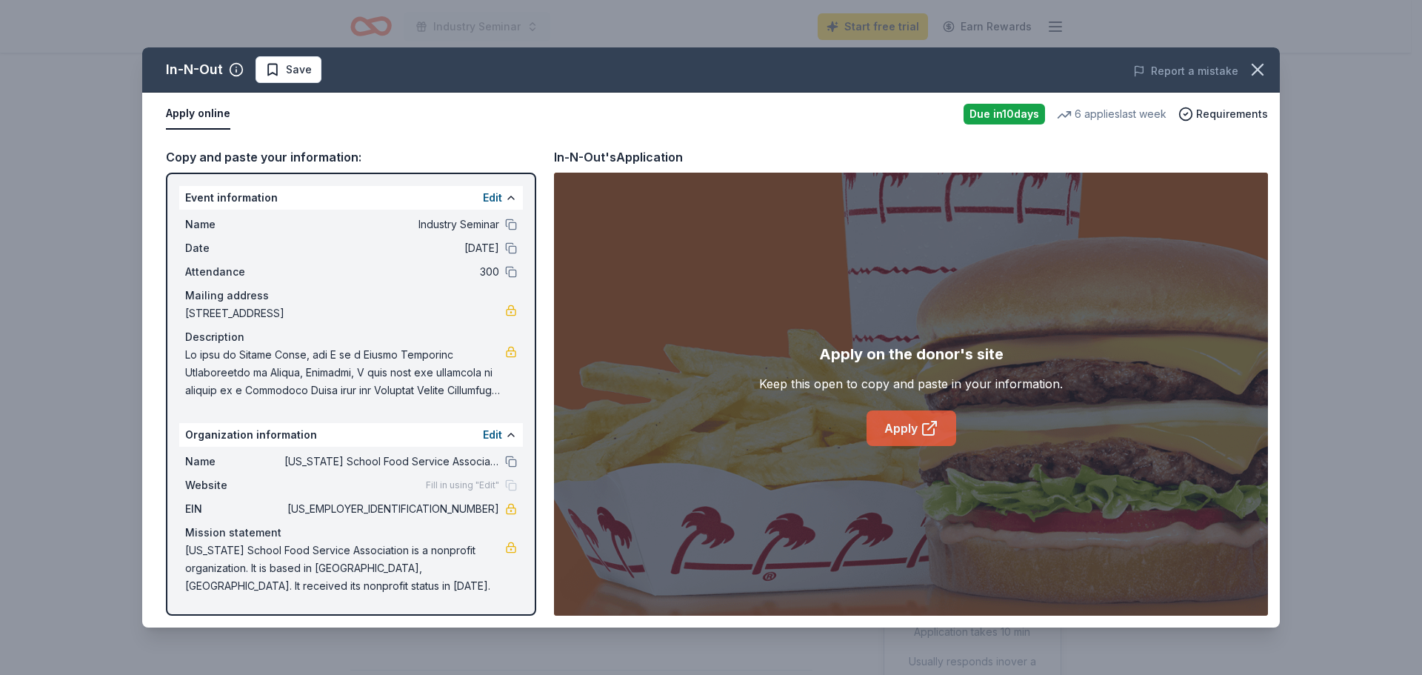
click at [884, 424] on link "Apply" at bounding box center [912, 428] width 90 height 36
